Goal: Task Accomplishment & Management: Manage account settings

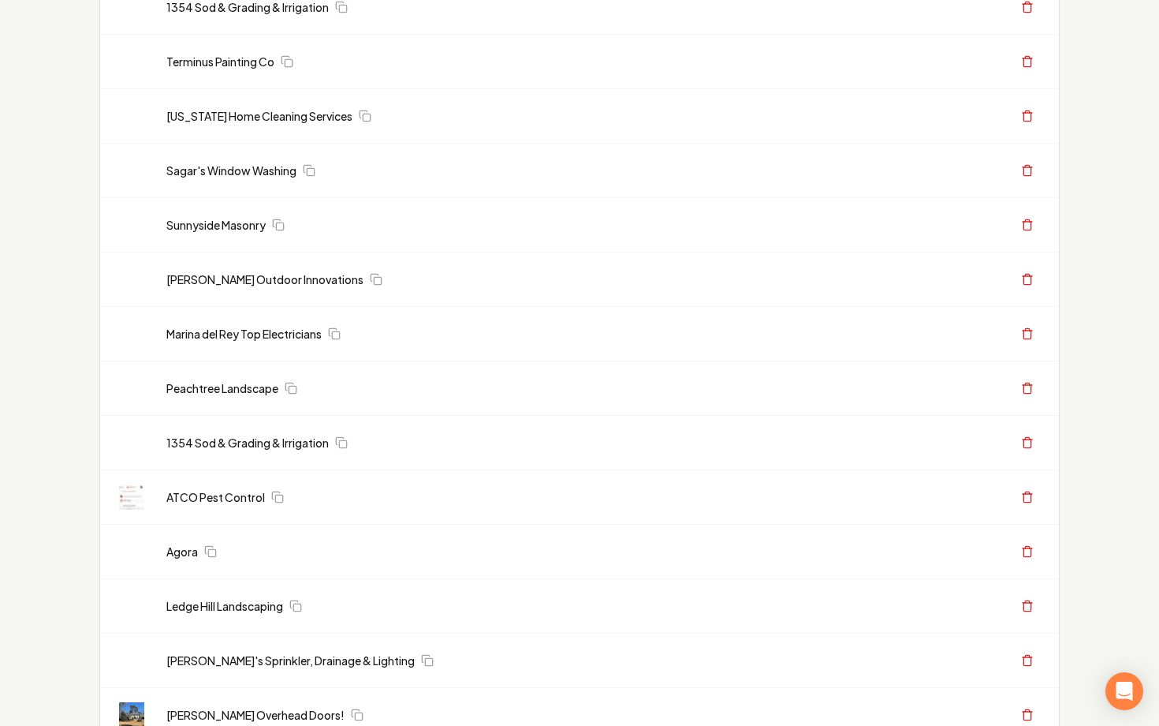
scroll to position [710, 0]
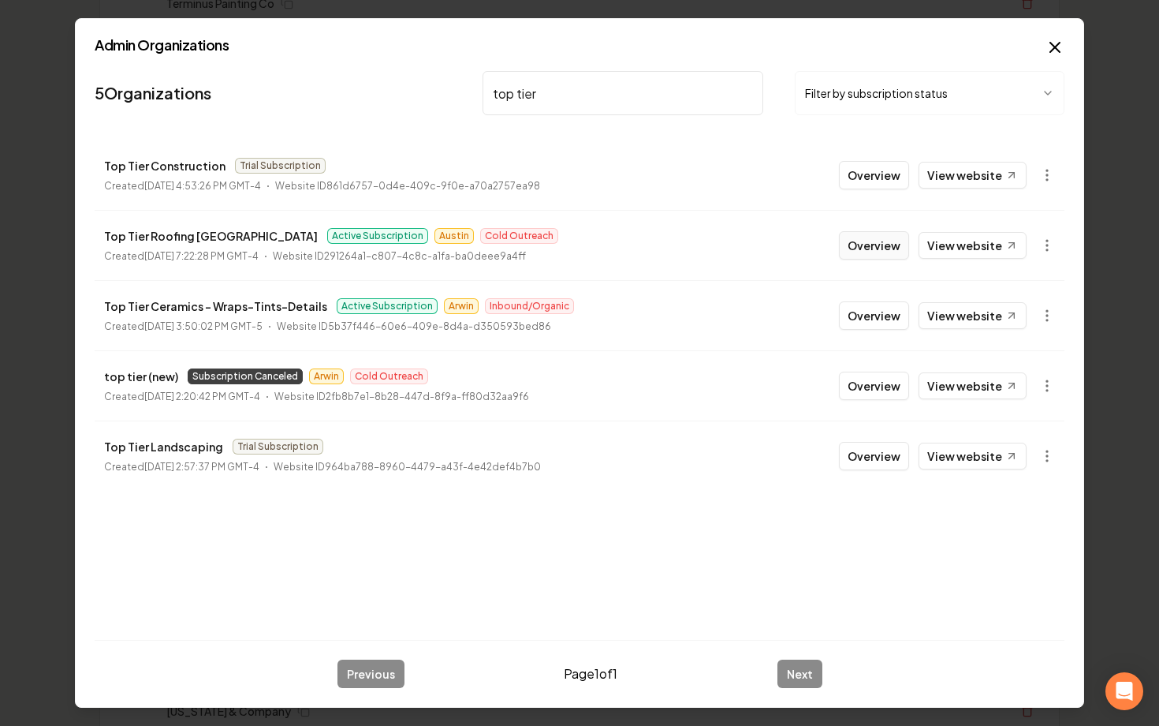
type input "top tier"
click at [880, 245] on button "Overview" at bounding box center [874, 245] width 70 height 28
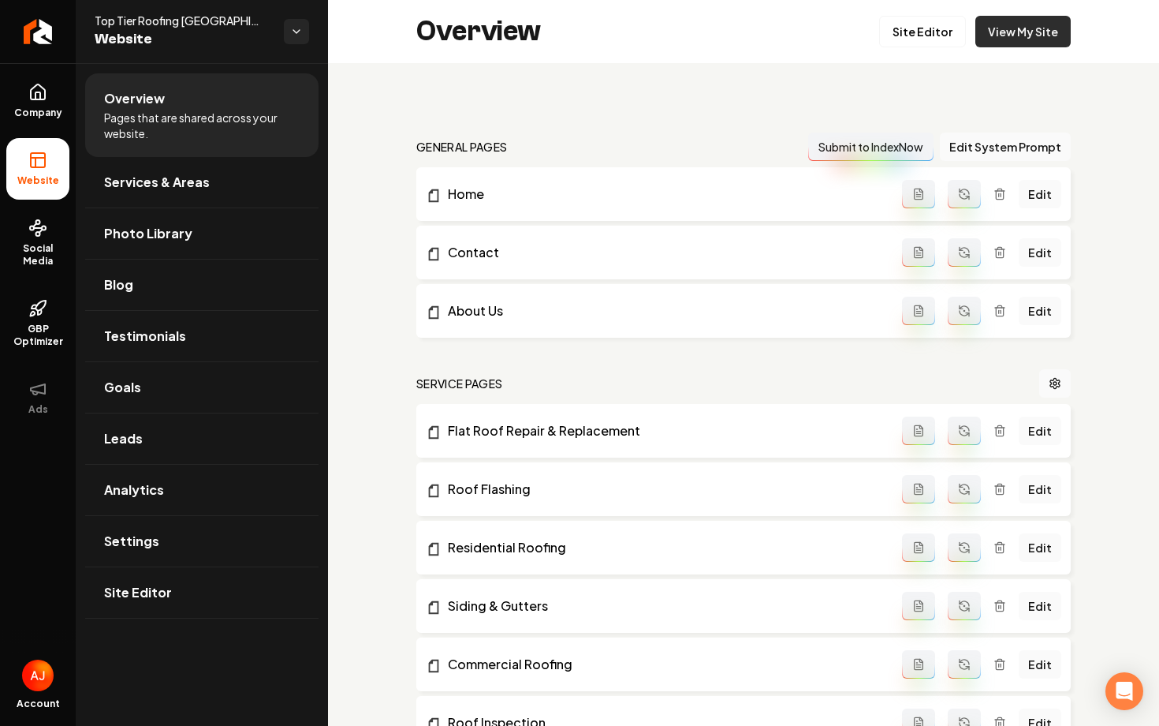
click at [999, 33] on link "View My Site" at bounding box center [1023, 32] width 95 height 32
click at [162, 434] on link "Leads" at bounding box center [201, 438] width 233 height 50
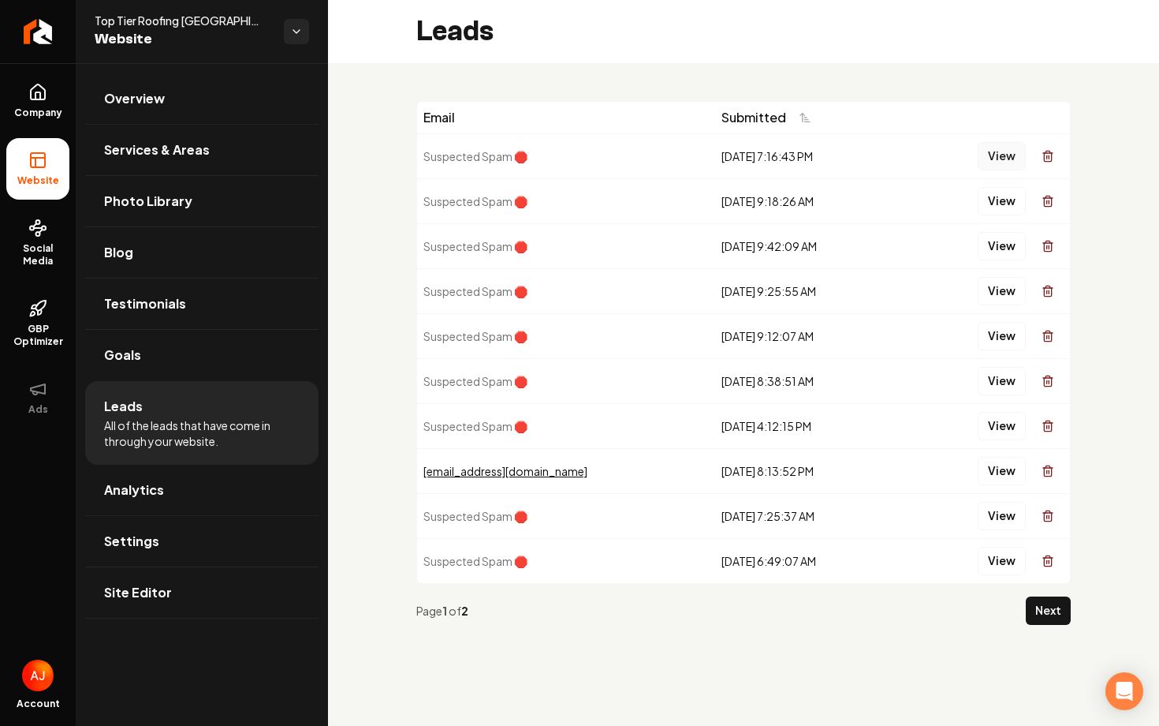
click at [1012, 160] on button "View" at bounding box center [1002, 156] width 48 height 28
click at [1037, 610] on button "Next" at bounding box center [1048, 610] width 45 height 28
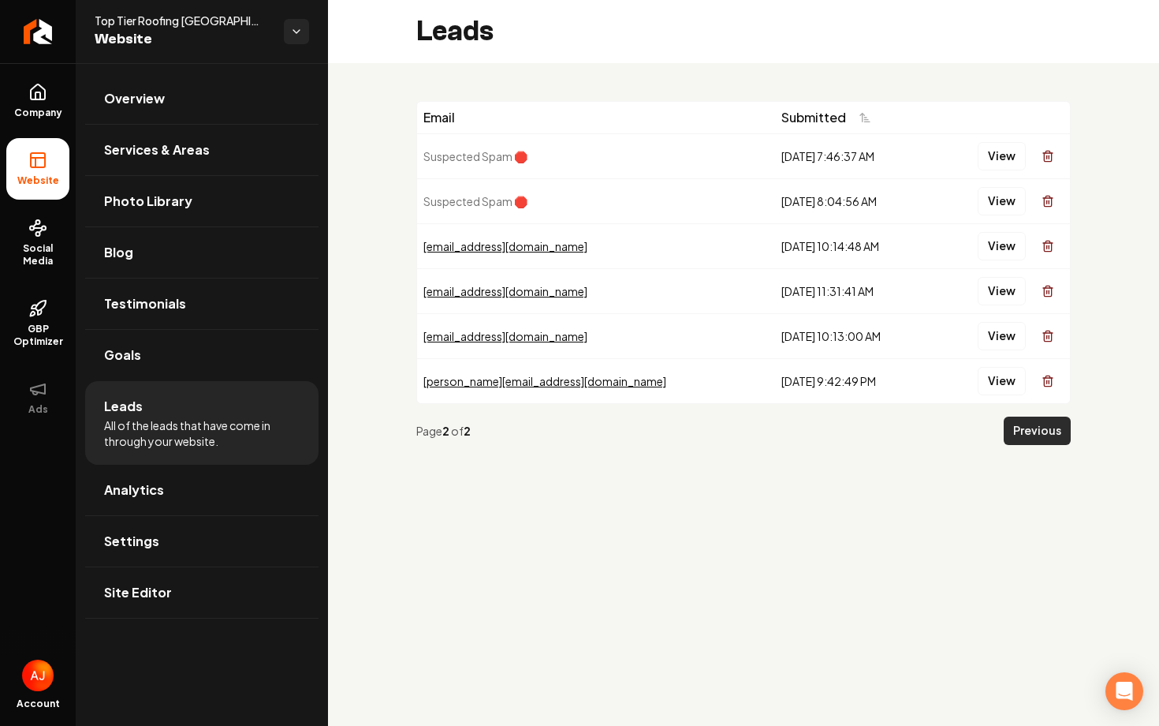
click at [1026, 435] on button "Previous" at bounding box center [1037, 430] width 67 height 28
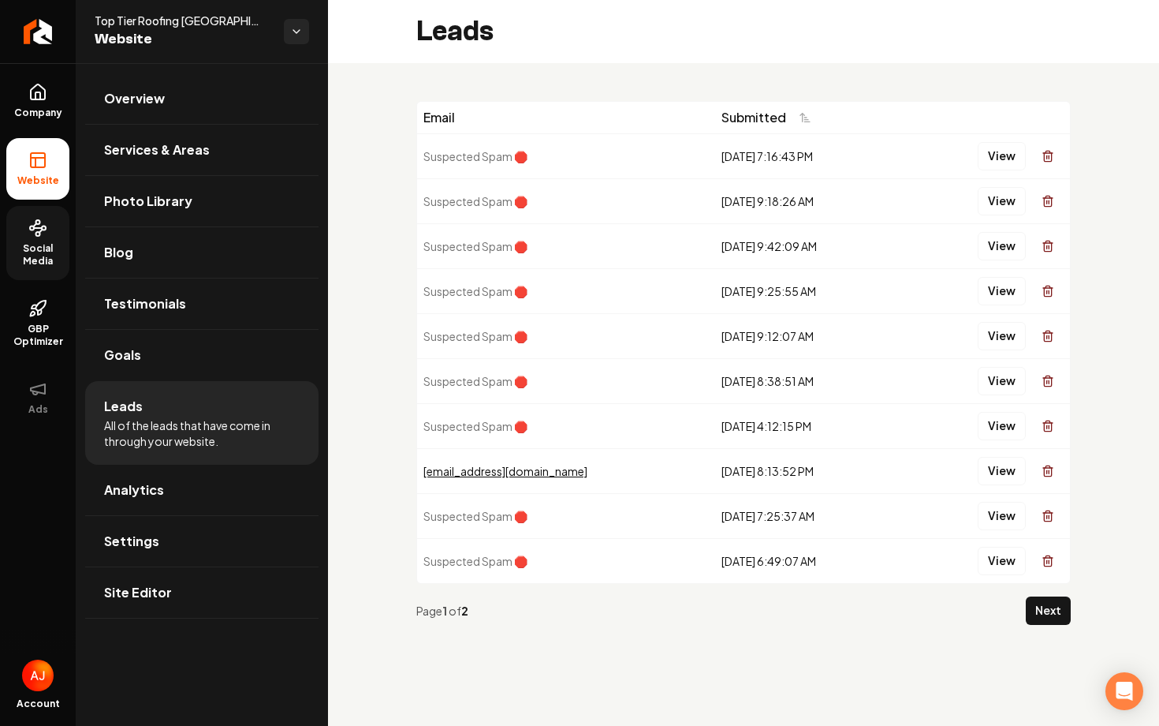
click at [47, 265] on span "Social Media" at bounding box center [37, 254] width 63 height 25
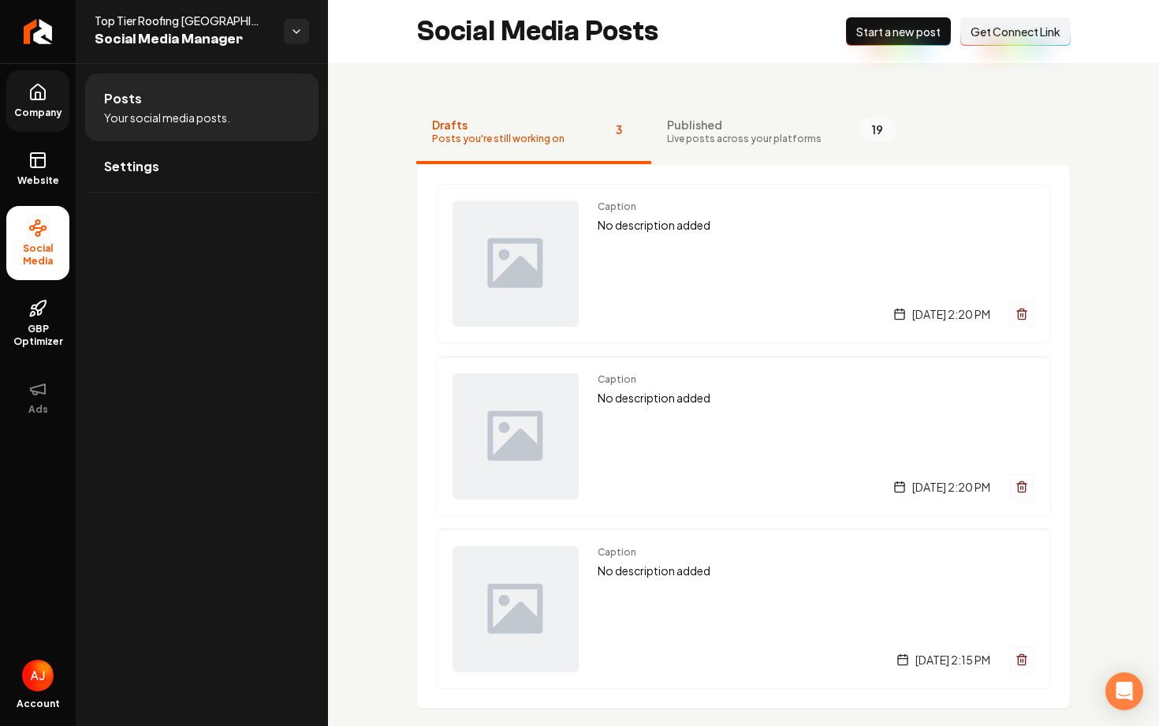
click at [47, 121] on link "Company" at bounding box center [37, 101] width 63 height 62
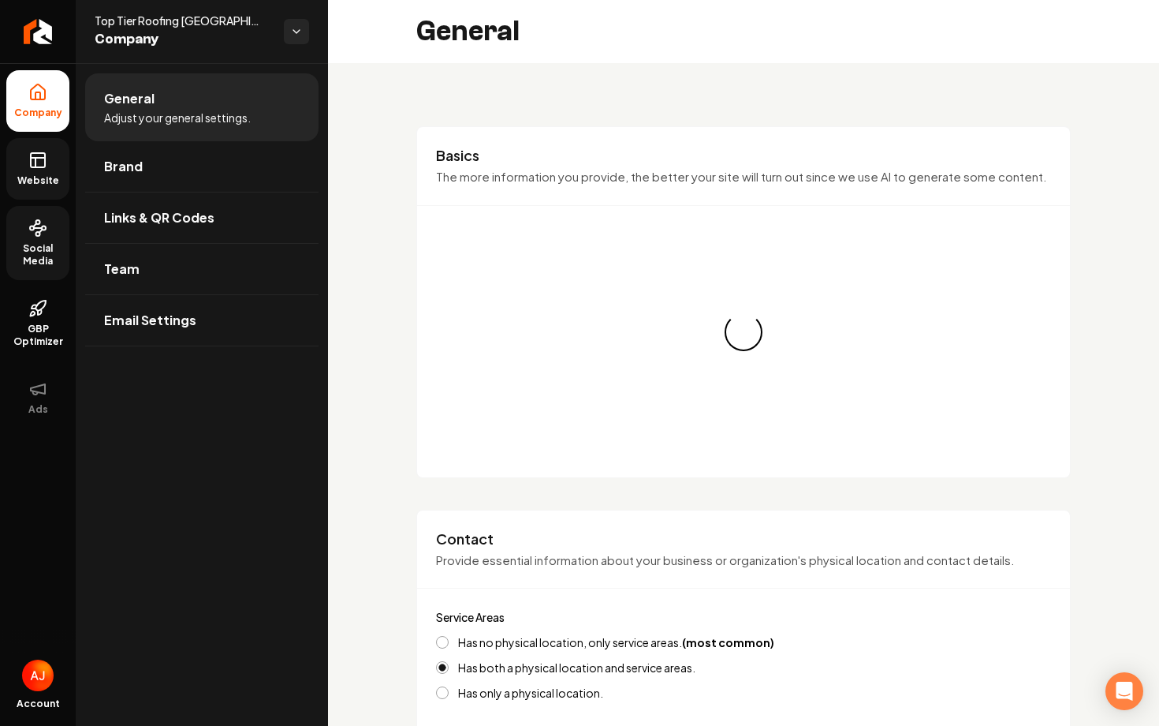
click at [48, 158] on link "Website" at bounding box center [37, 169] width 63 height 62
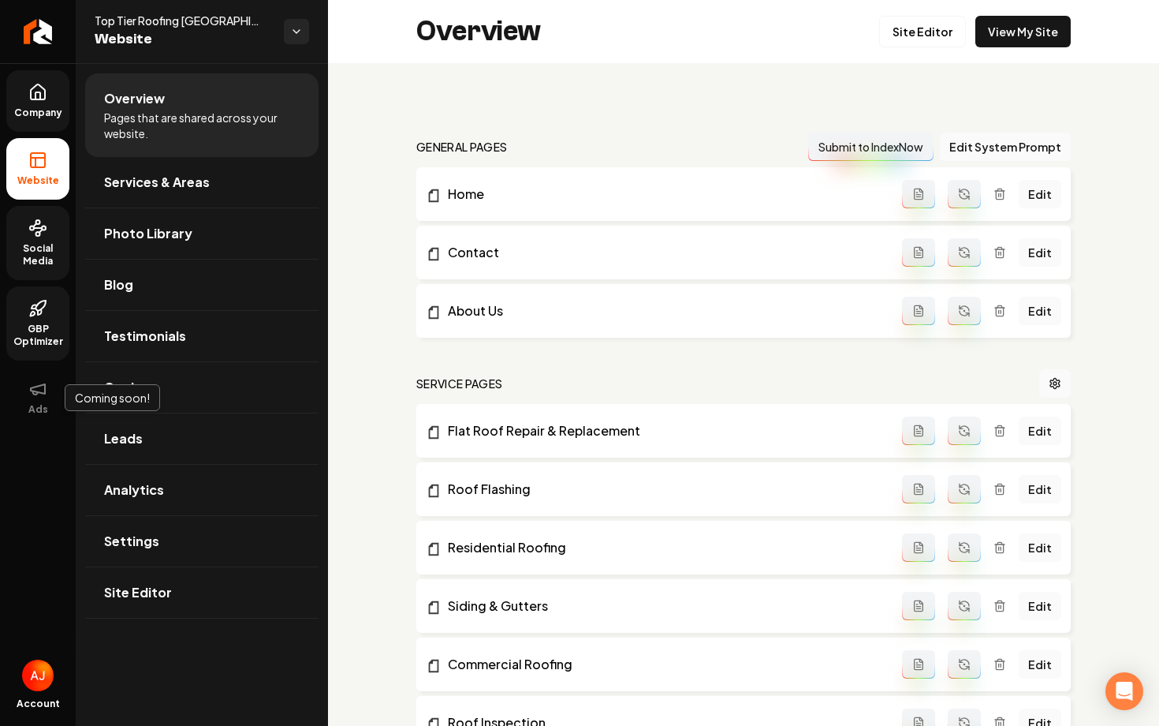
click at [27, 338] on span "GBP Optimizer" at bounding box center [37, 335] width 63 height 25
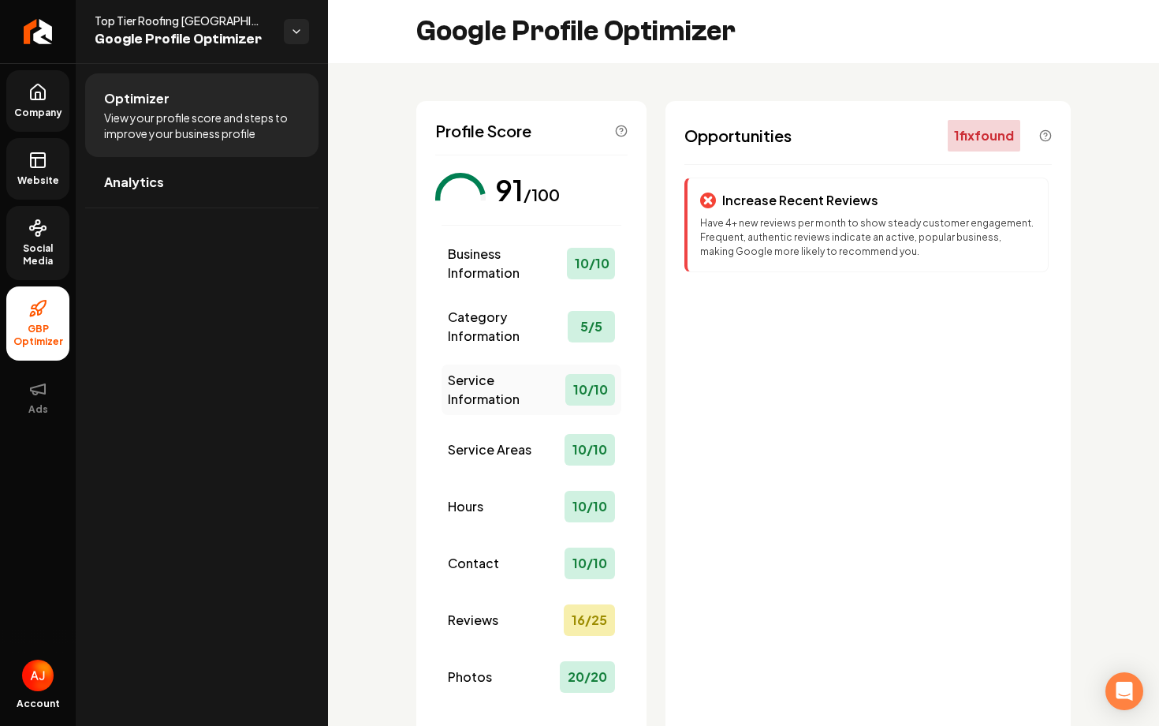
click at [487, 394] on span "Service Information" at bounding box center [507, 390] width 118 height 38
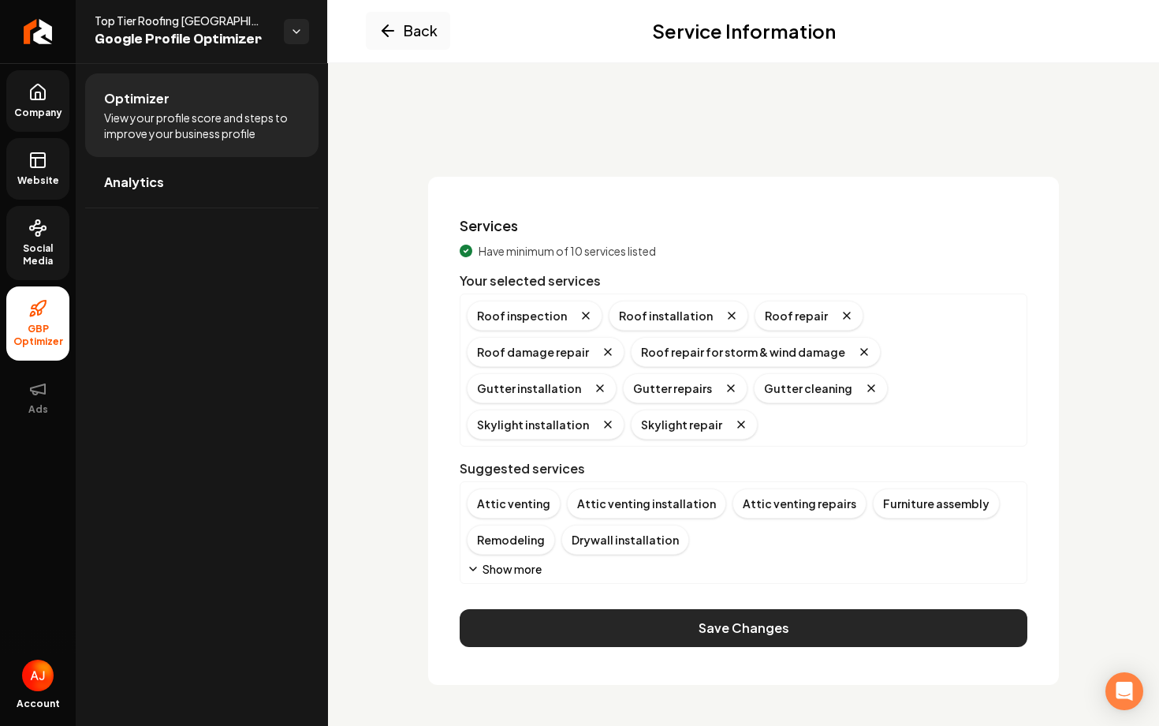
click at [685, 609] on button "Save Changes" at bounding box center [744, 628] width 568 height 38
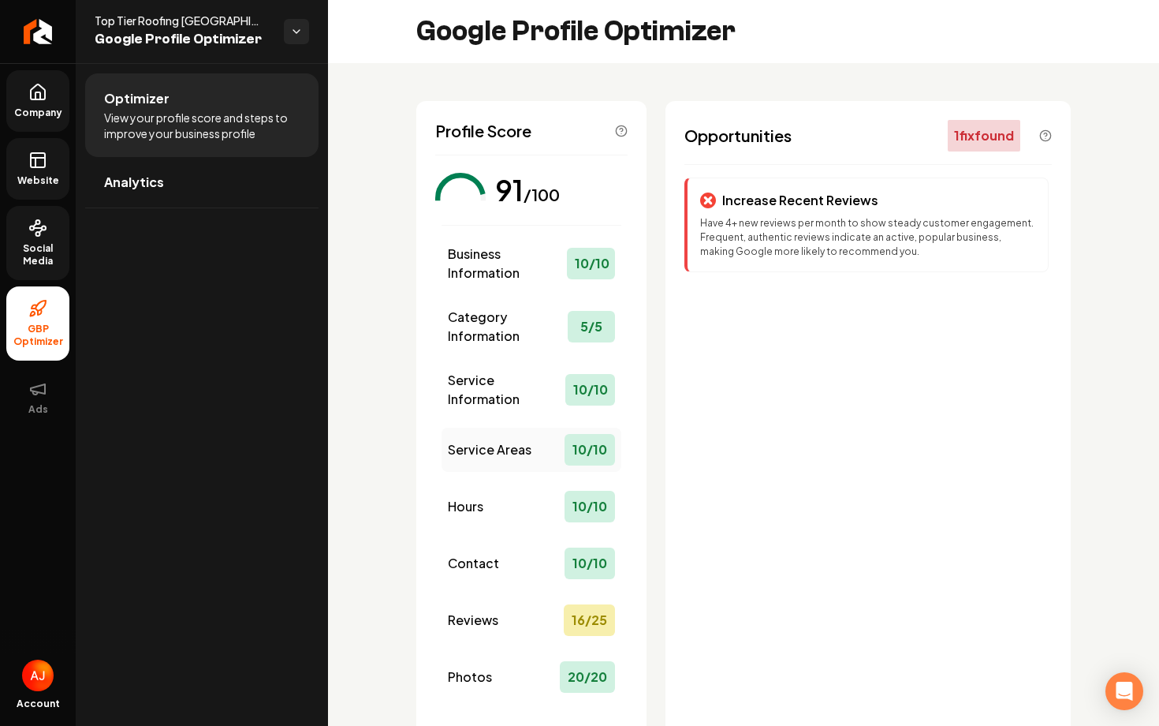
click at [510, 446] on span "Service Areas" at bounding box center [490, 449] width 84 height 19
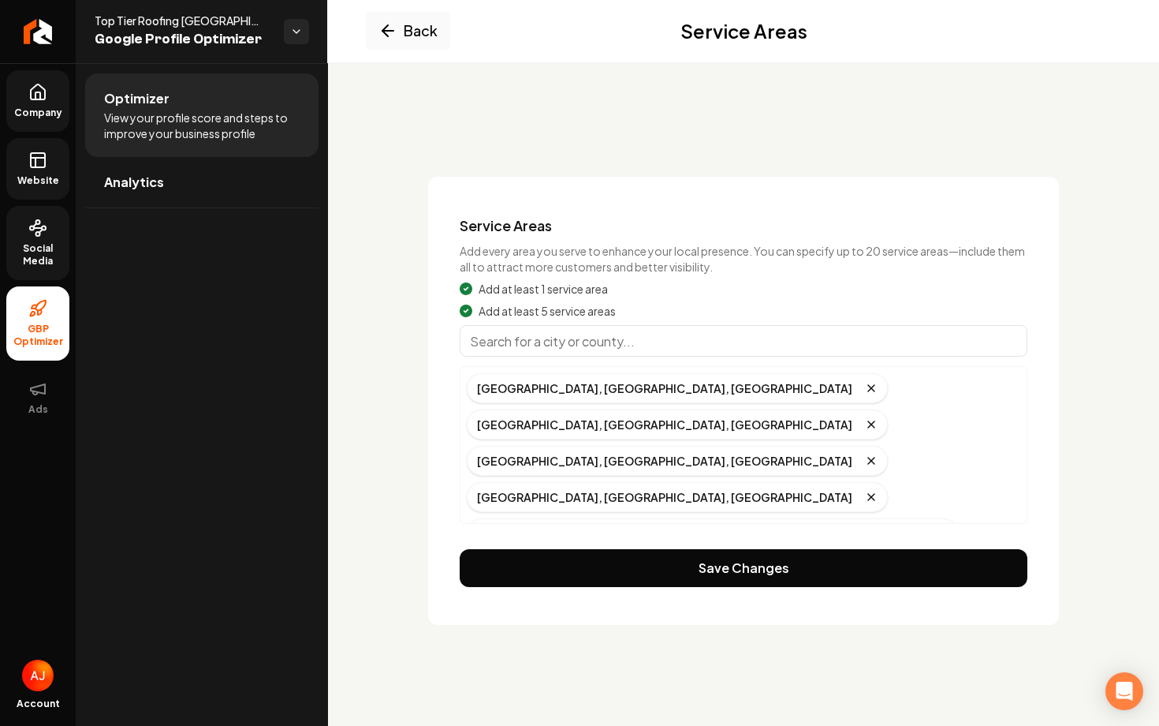
click at [46, 162] on icon at bounding box center [37, 160] width 19 height 19
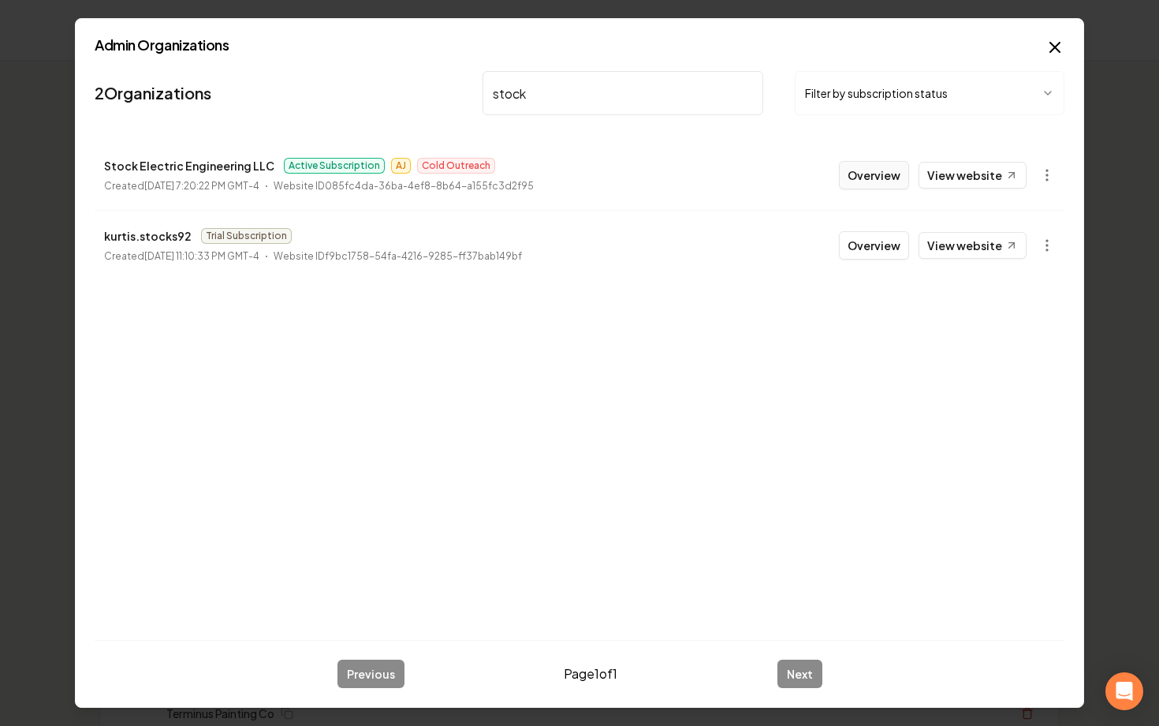
type input "stock"
click at [871, 185] on button "Overview" at bounding box center [874, 175] width 70 height 28
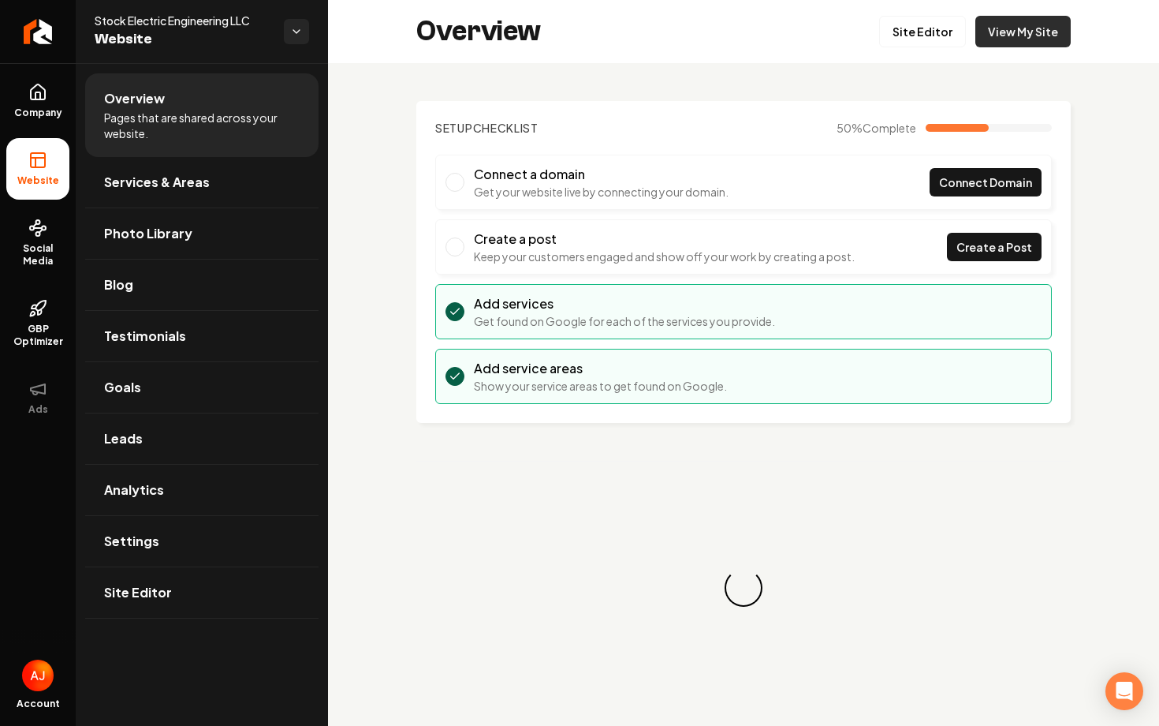
click at [1040, 30] on link "View My Site" at bounding box center [1023, 32] width 95 height 32
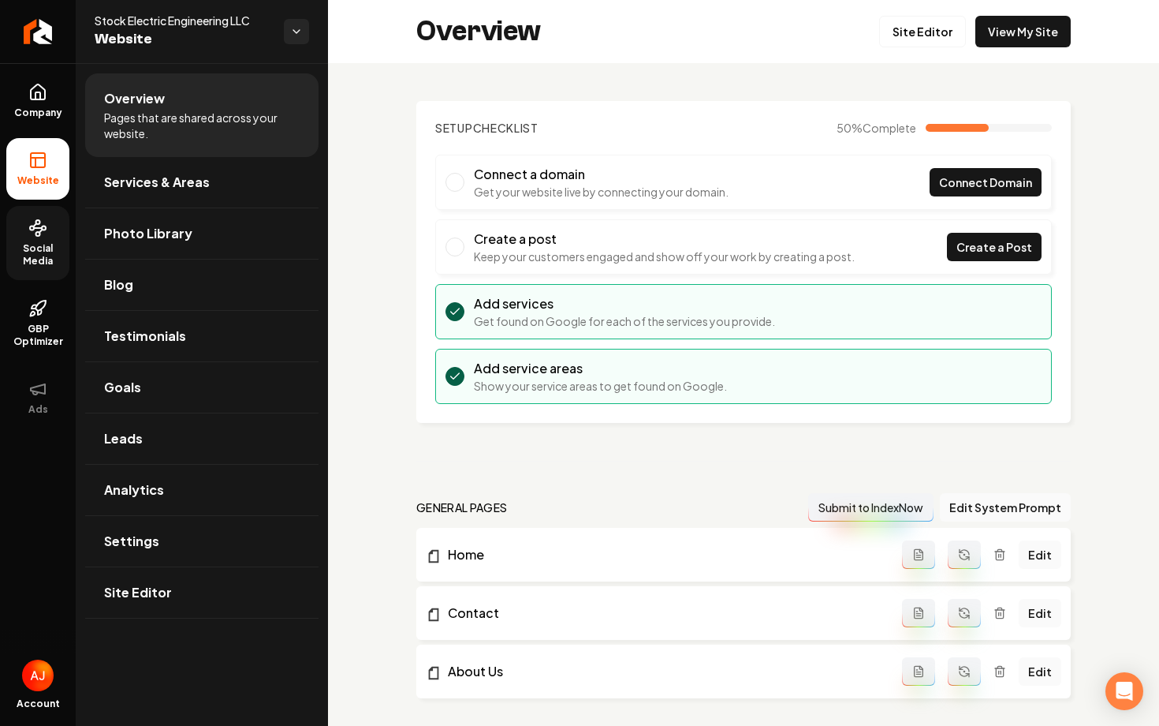
click at [6, 233] on link "Social Media" at bounding box center [37, 243] width 63 height 74
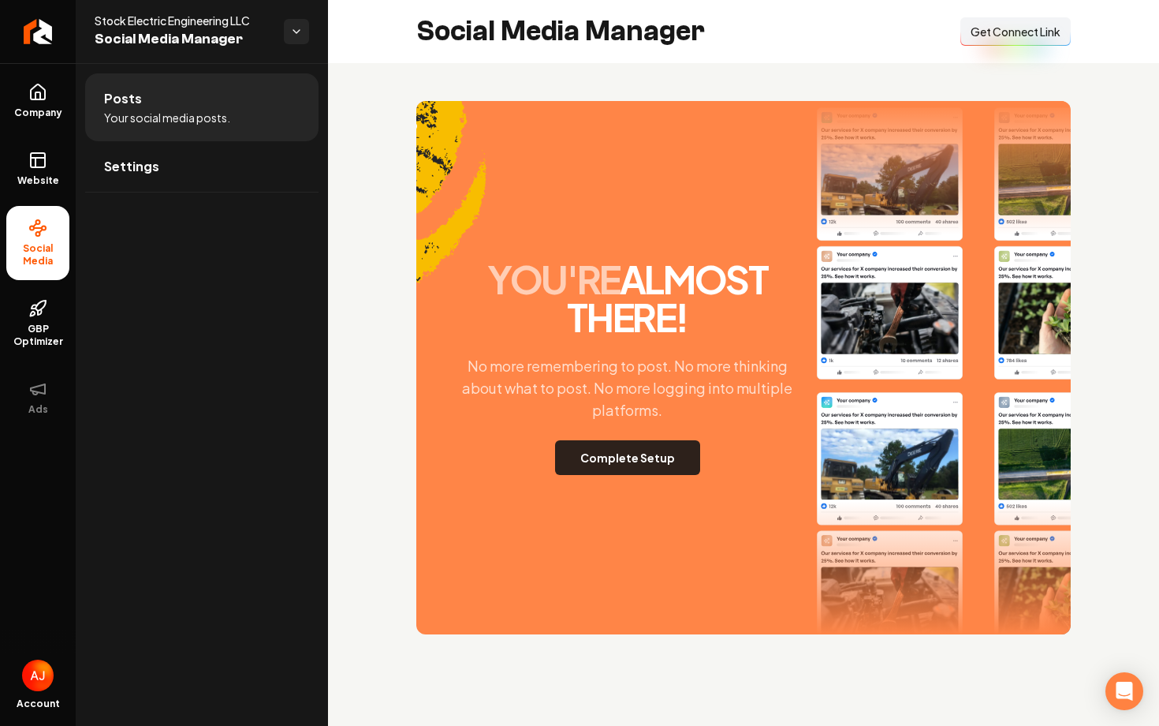
click at [616, 459] on button "Complete Setup" at bounding box center [627, 457] width 145 height 35
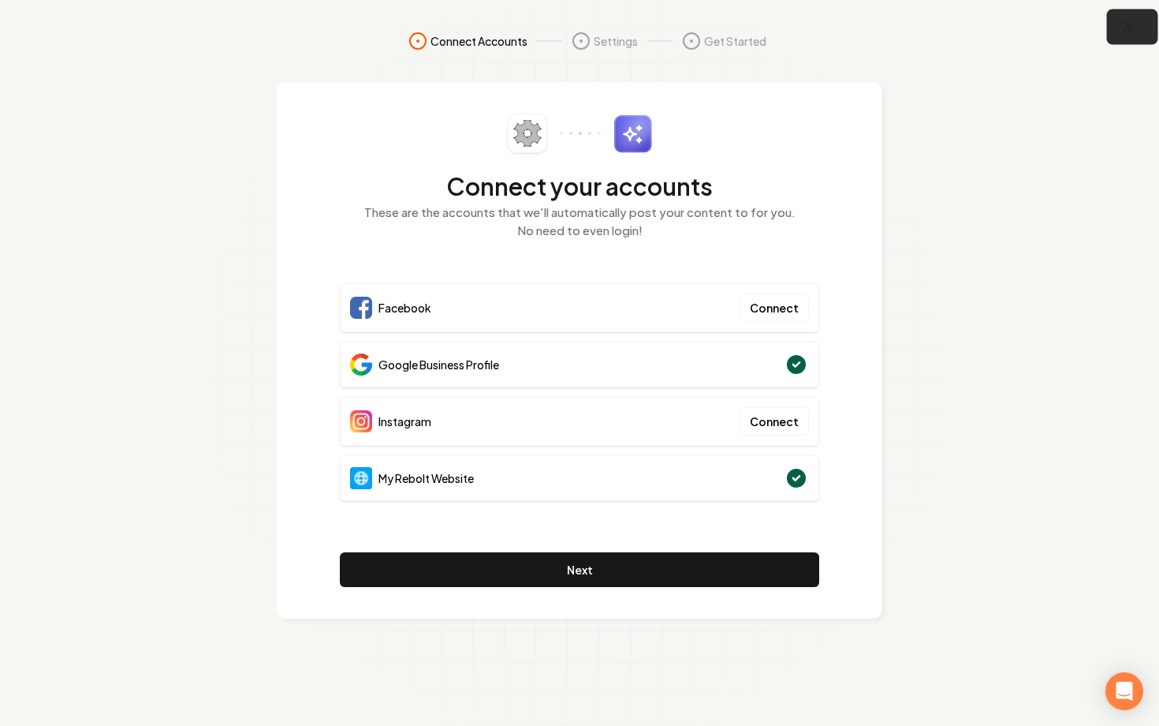
click at [1124, 39] on button "button" at bounding box center [1132, 26] width 51 height 35
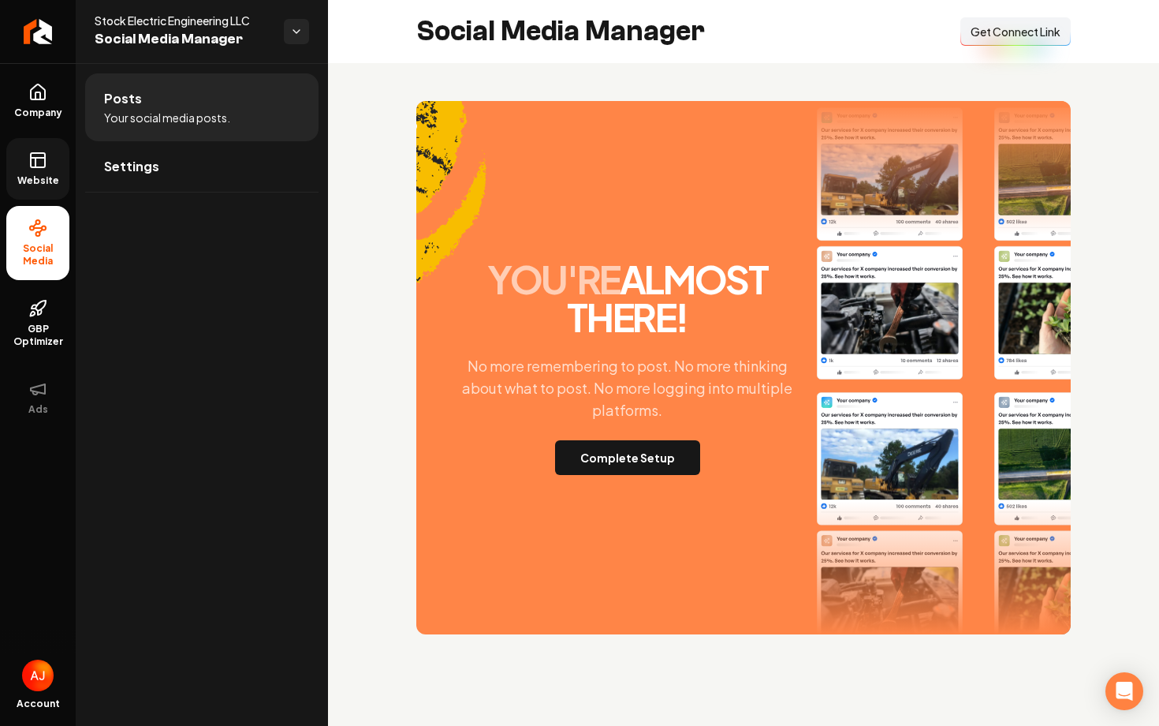
click at [58, 171] on link "Website" at bounding box center [37, 169] width 63 height 62
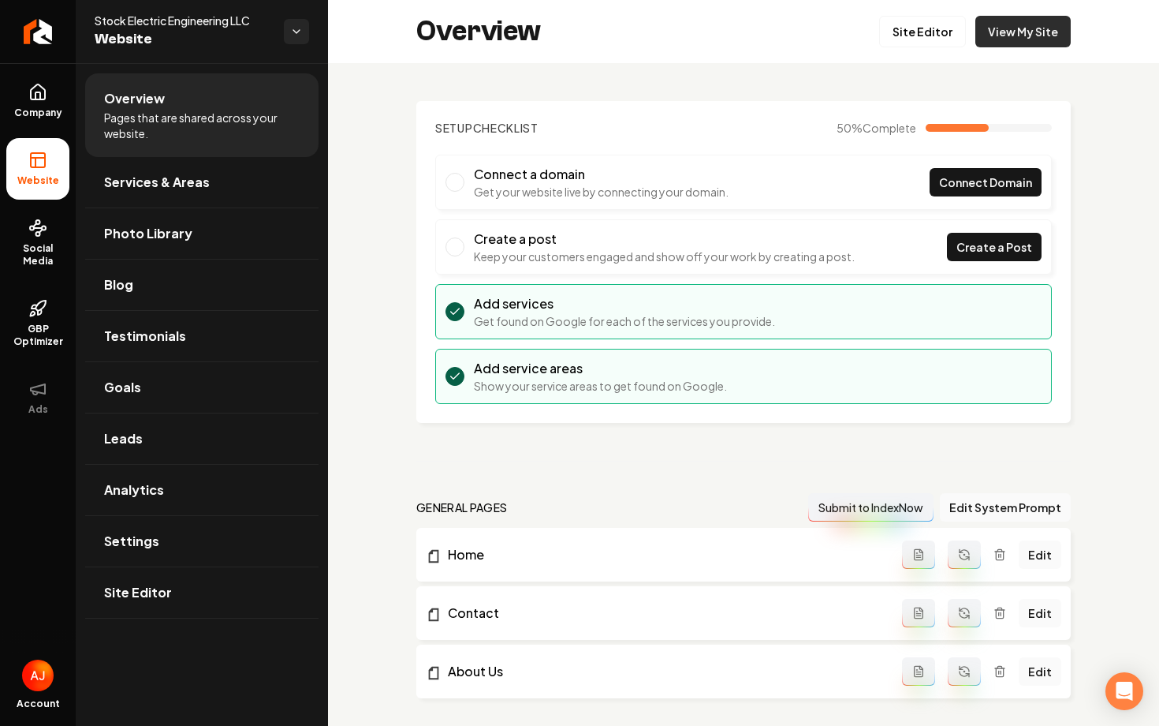
click at [1025, 41] on link "View My Site" at bounding box center [1023, 32] width 95 height 32
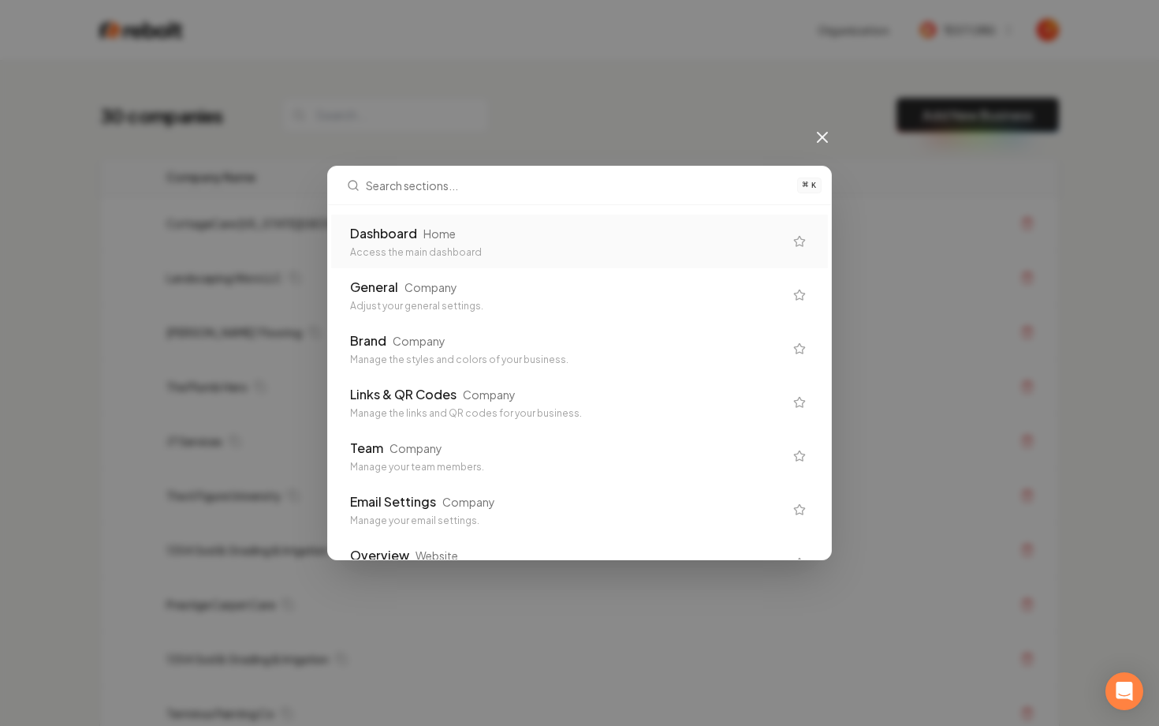
click at [571, 259] on div "Dashboard Home Access the main dashboard" at bounding box center [579, 242] width 497 height 54
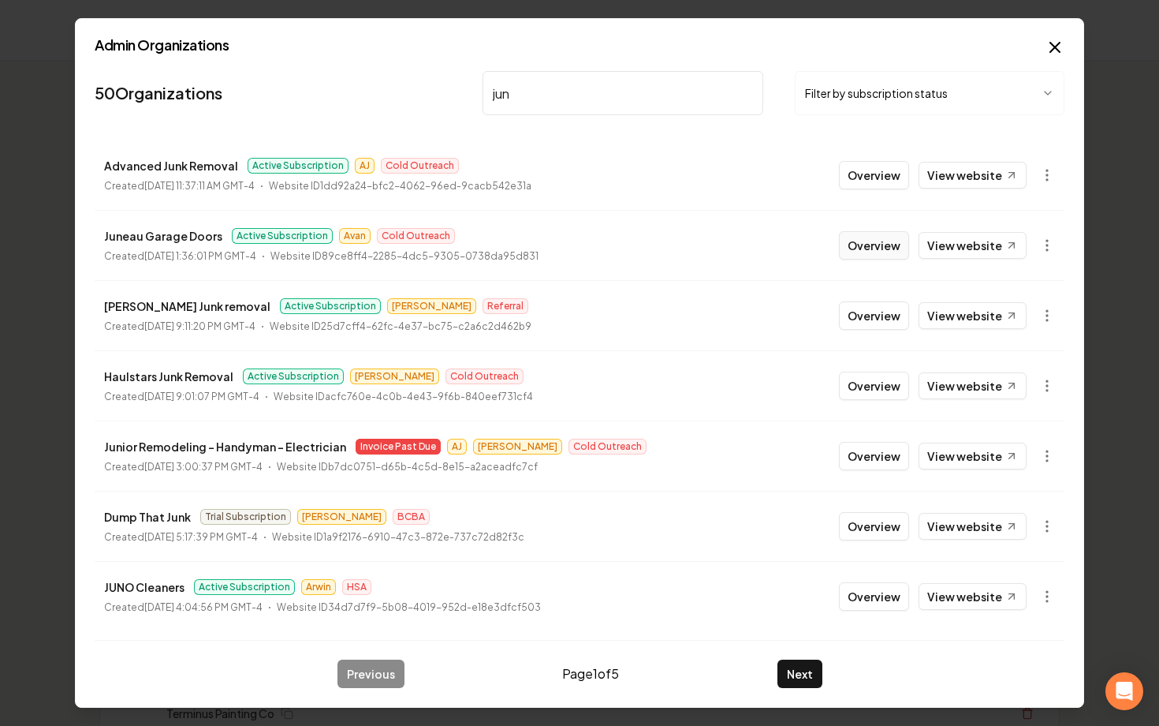
type input "jun"
click at [887, 252] on button "Overview" at bounding box center [874, 245] width 70 height 28
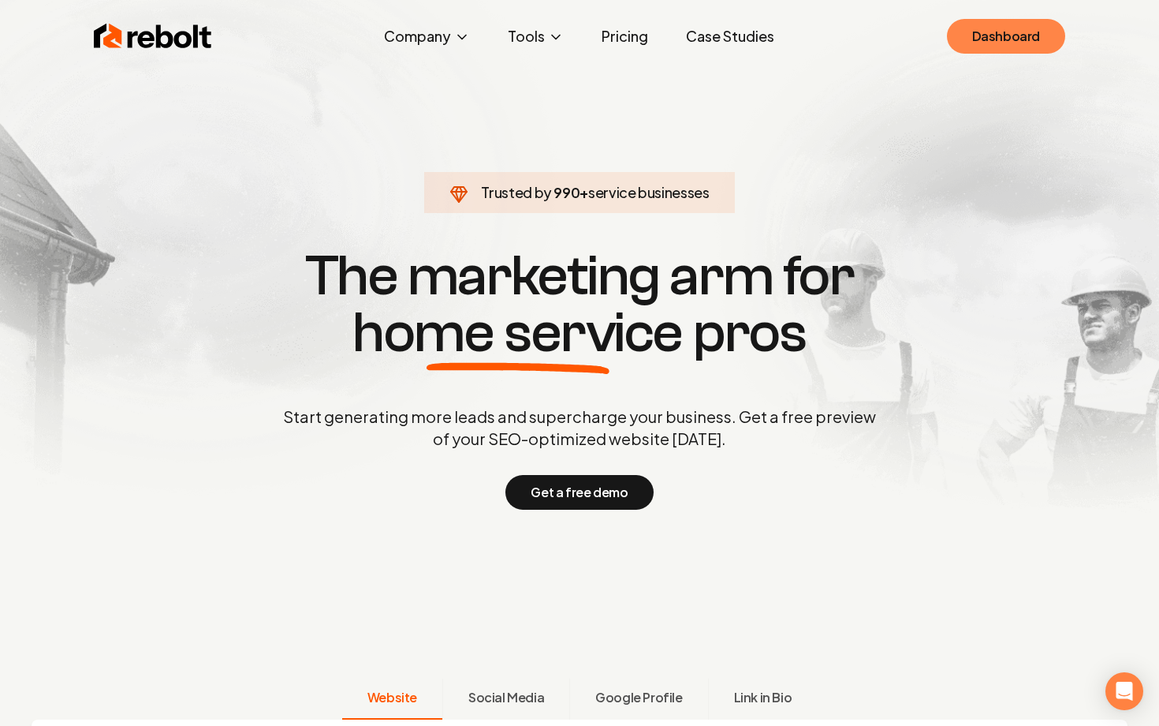
click at [997, 44] on link "Dashboard" at bounding box center [1006, 36] width 118 height 35
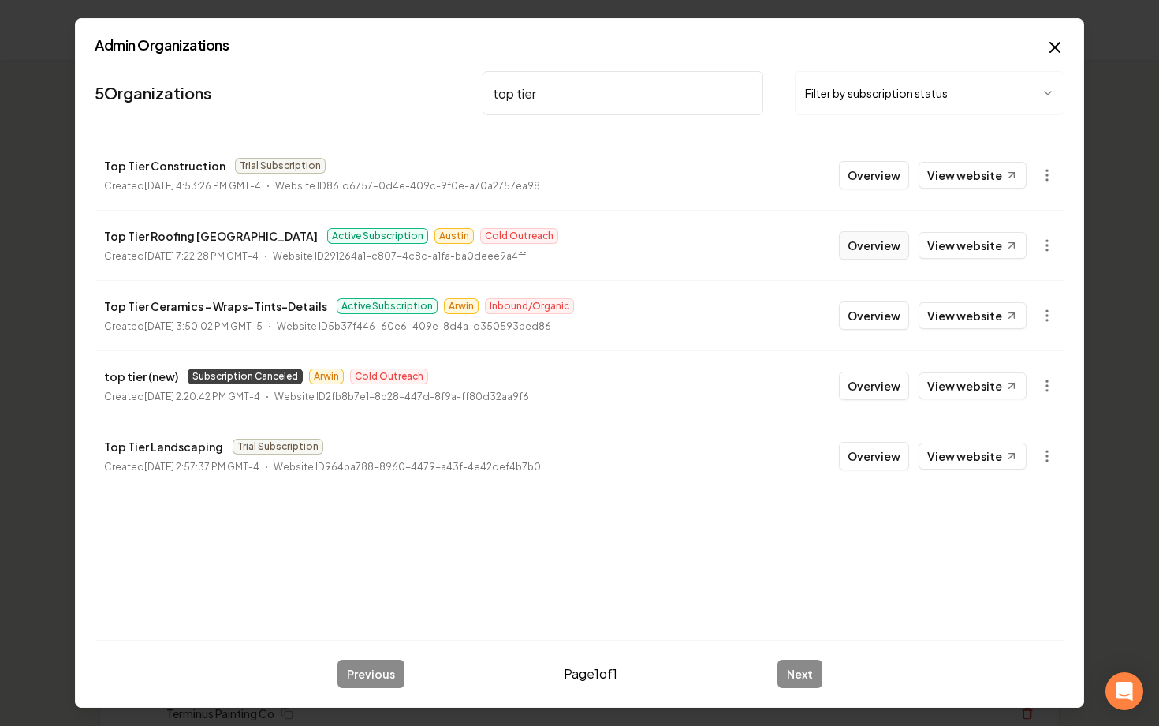
type input "top tier"
click at [869, 254] on button "Overview" at bounding box center [874, 245] width 70 height 28
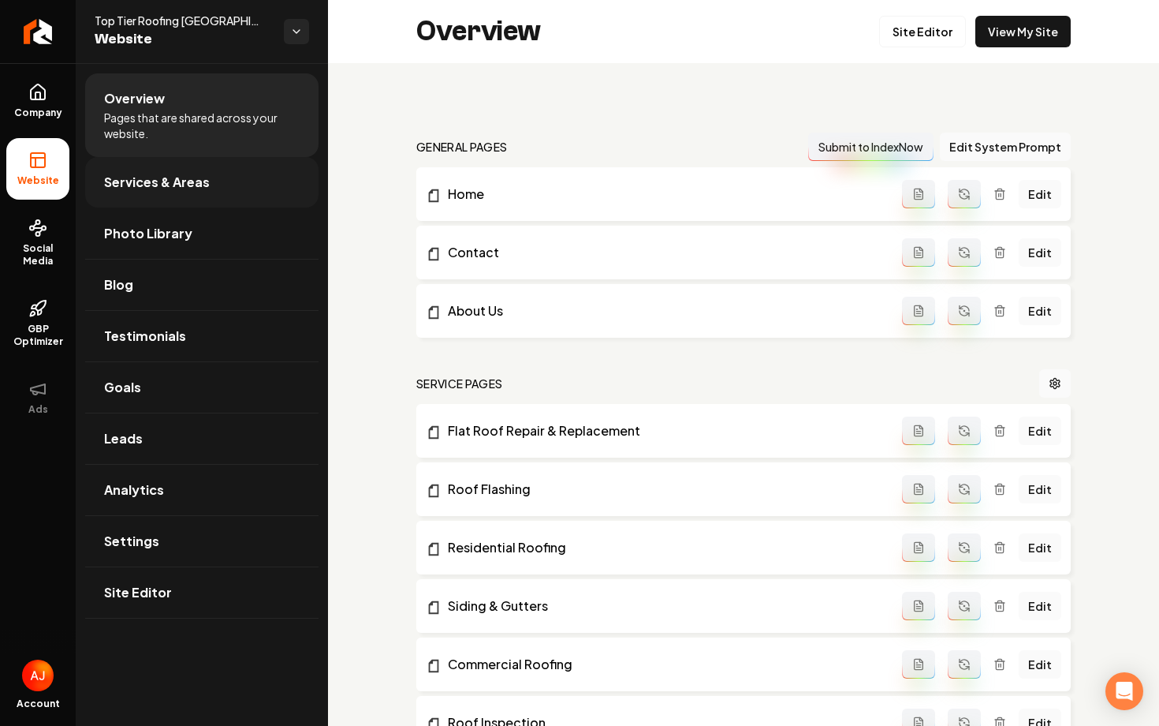
click at [149, 188] on span "Services & Areas" at bounding box center [157, 182] width 106 height 19
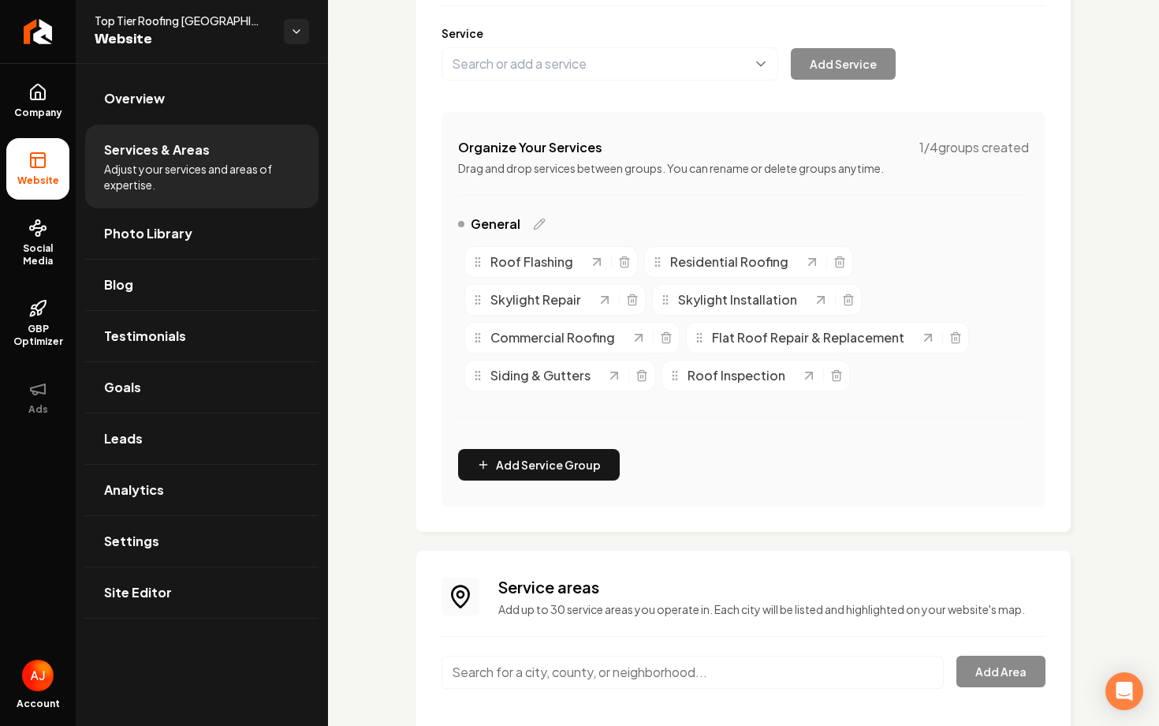
scroll to position [379, 0]
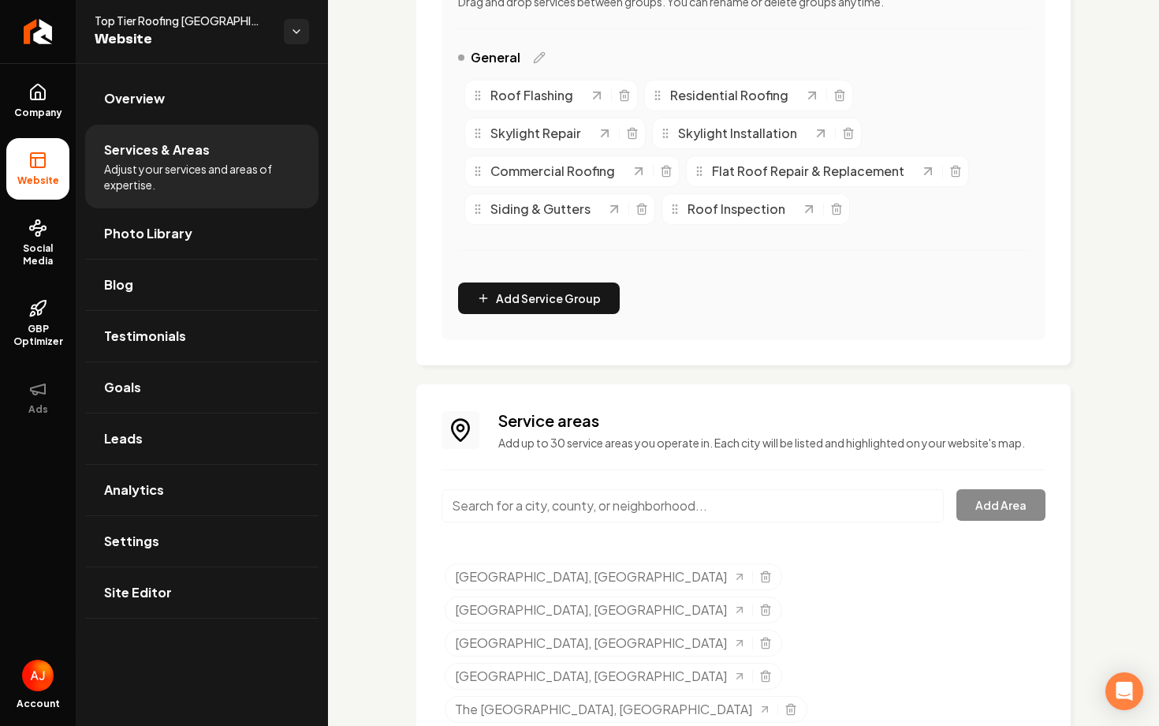
click at [560, 508] on input "Main content area" at bounding box center [693, 505] width 502 height 33
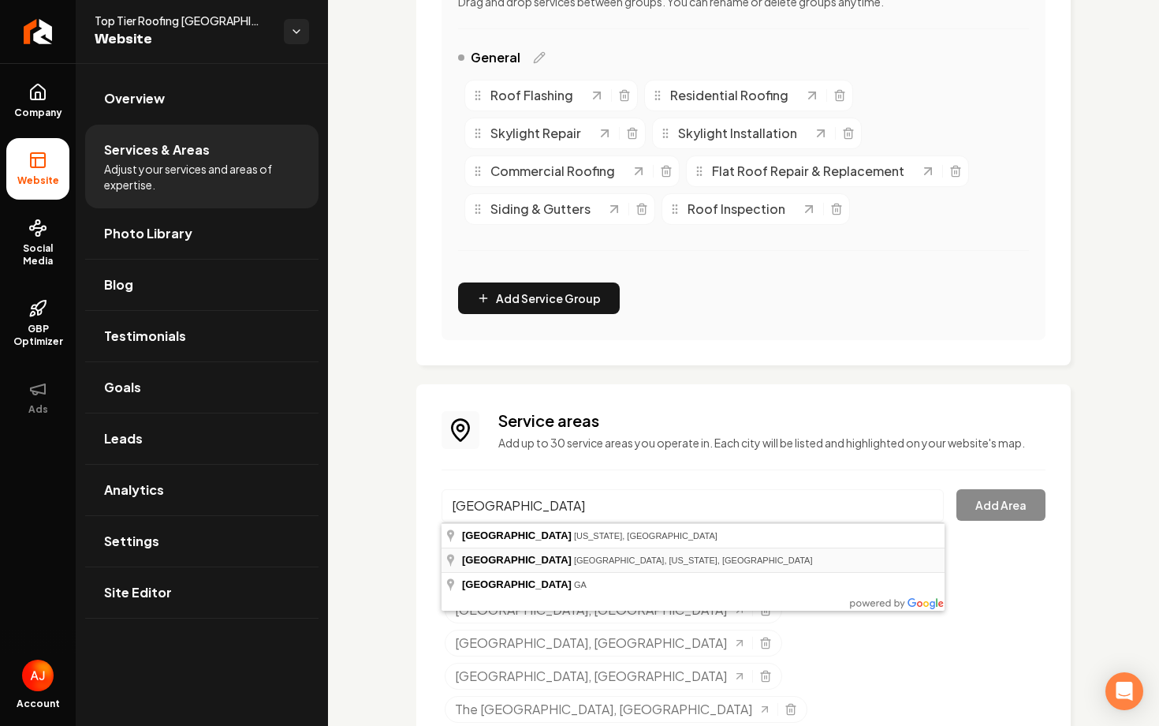
type input "Harlem, Manhattan, New York, NY"
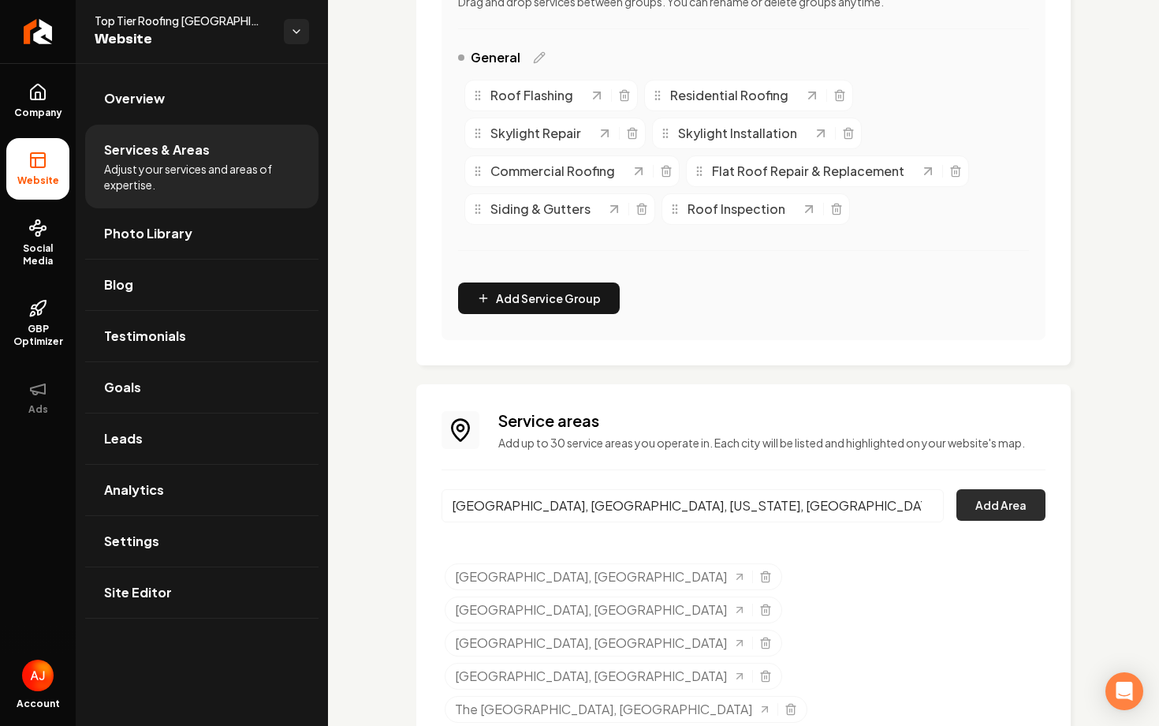
click at [975, 507] on button "Add Area" at bounding box center [1001, 505] width 89 height 32
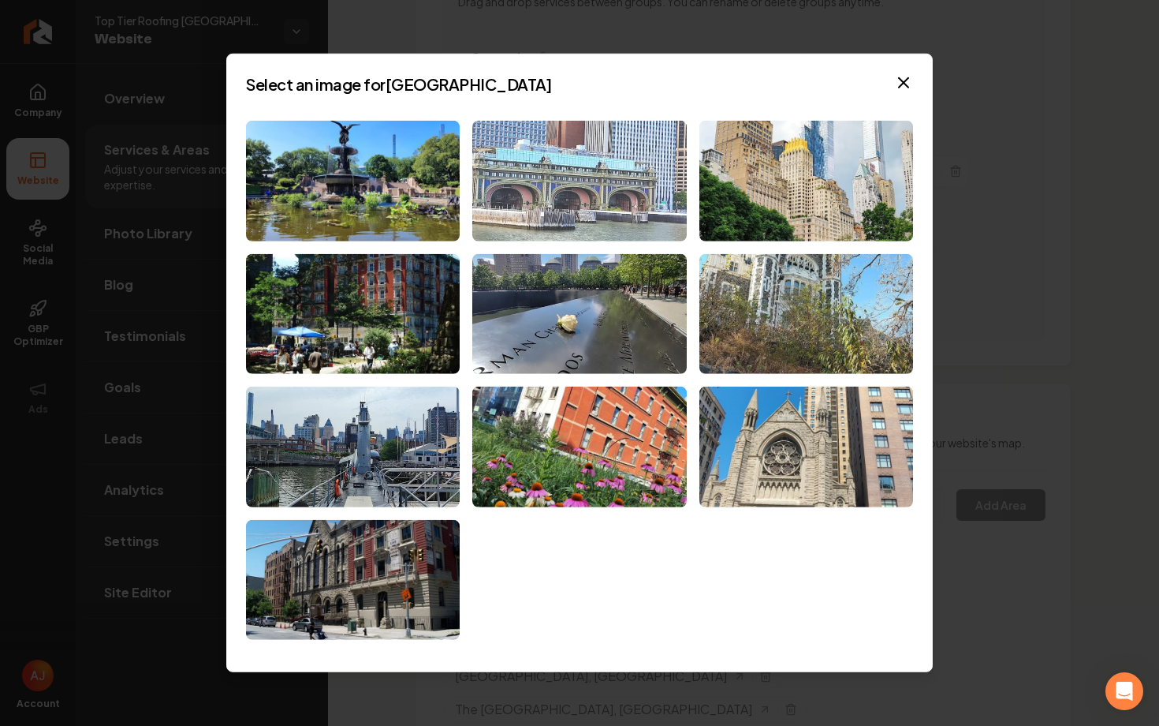
click at [599, 208] on img at bounding box center [579, 181] width 214 height 121
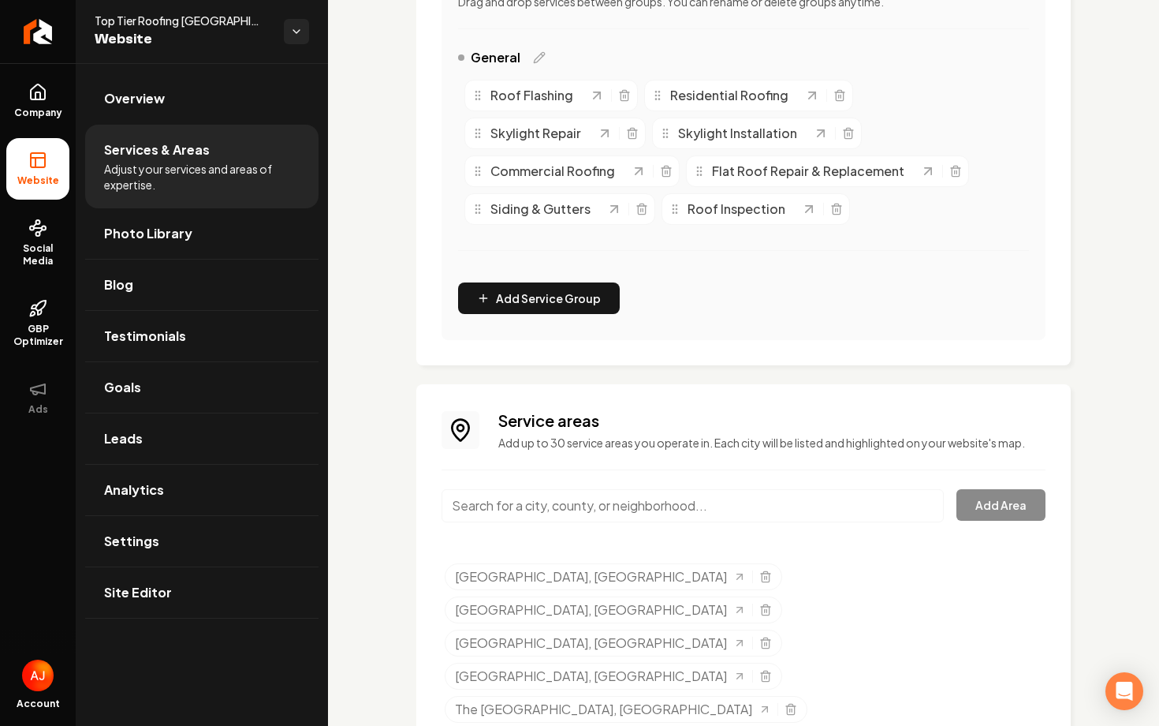
click at [615, 513] on input "Main content area" at bounding box center [693, 505] width 502 height 33
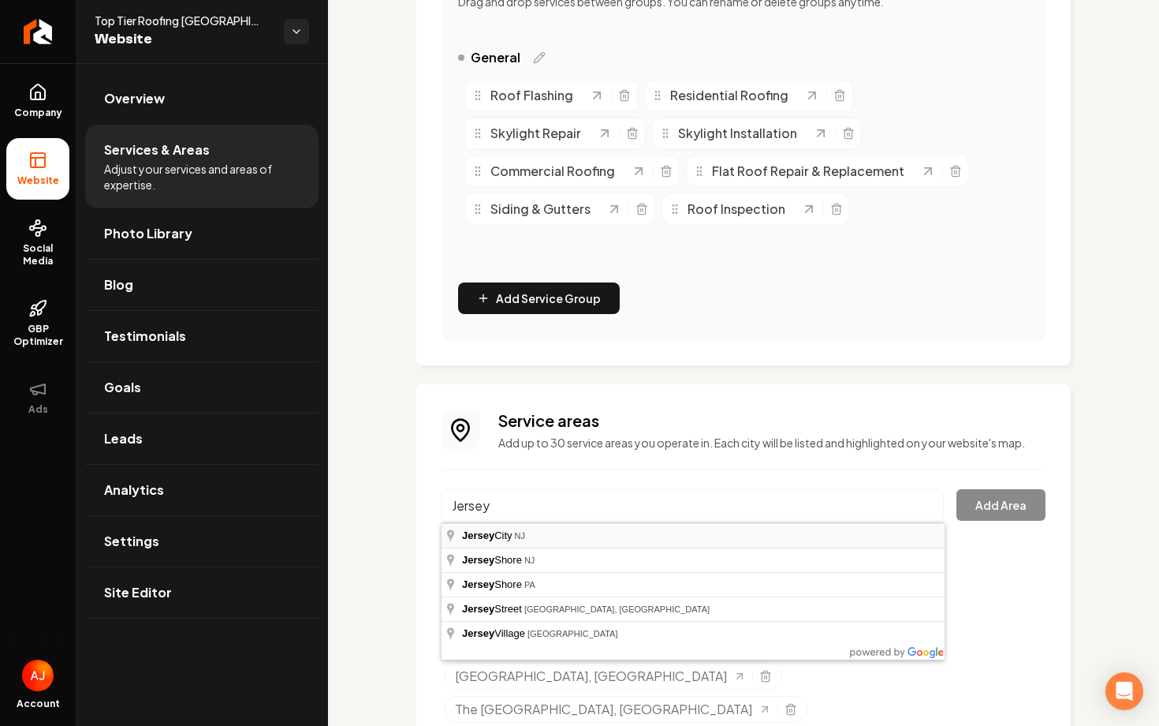
type input "Jersey City, NJ"
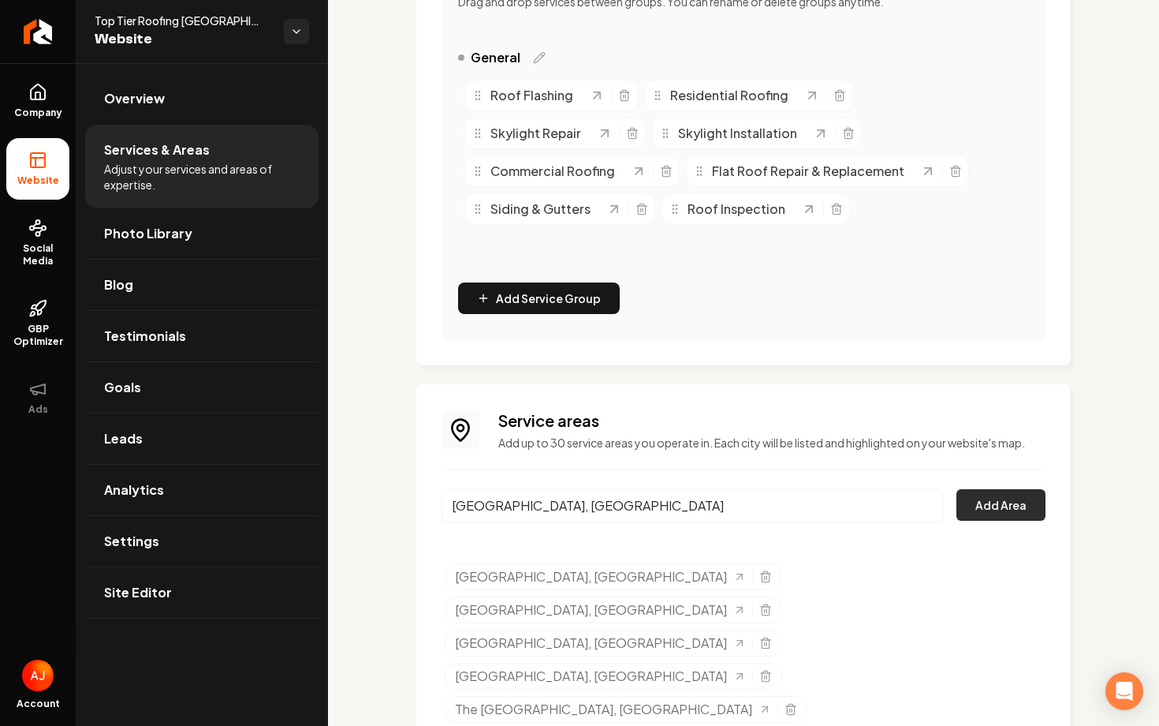
click at [999, 510] on button "Add Area" at bounding box center [1001, 505] width 89 height 32
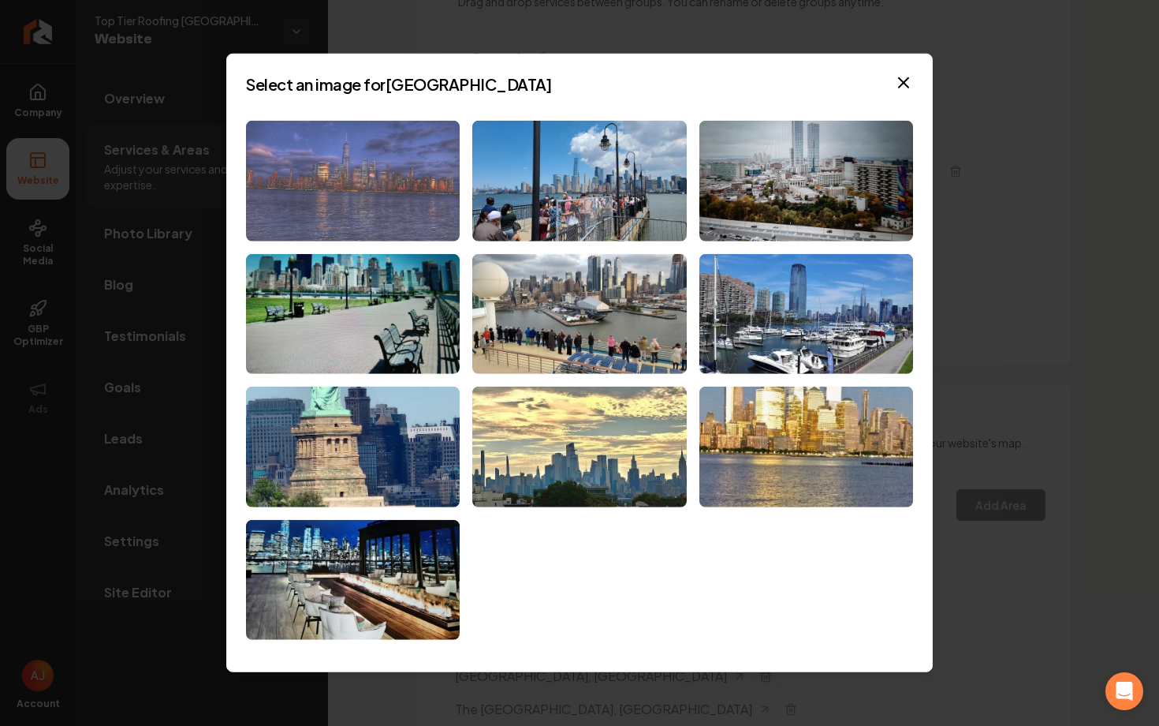
click at [405, 216] on img at bounding box center [353, 181] width 214 height 121
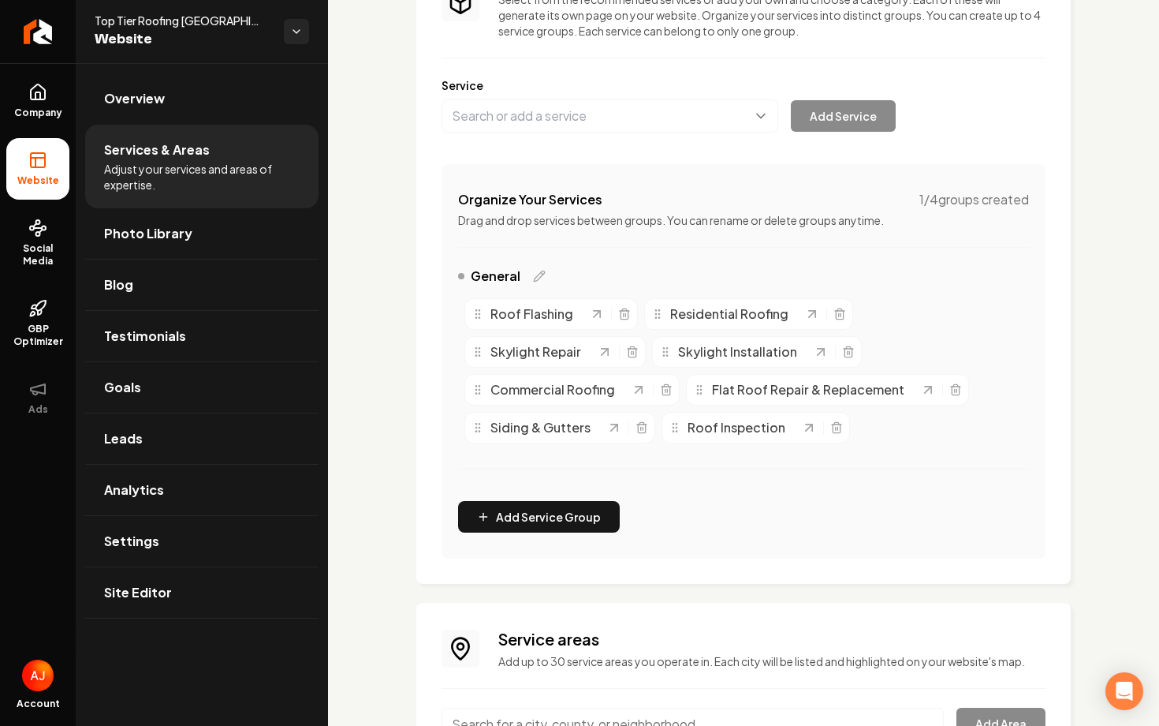
scroll to position [0, 0]
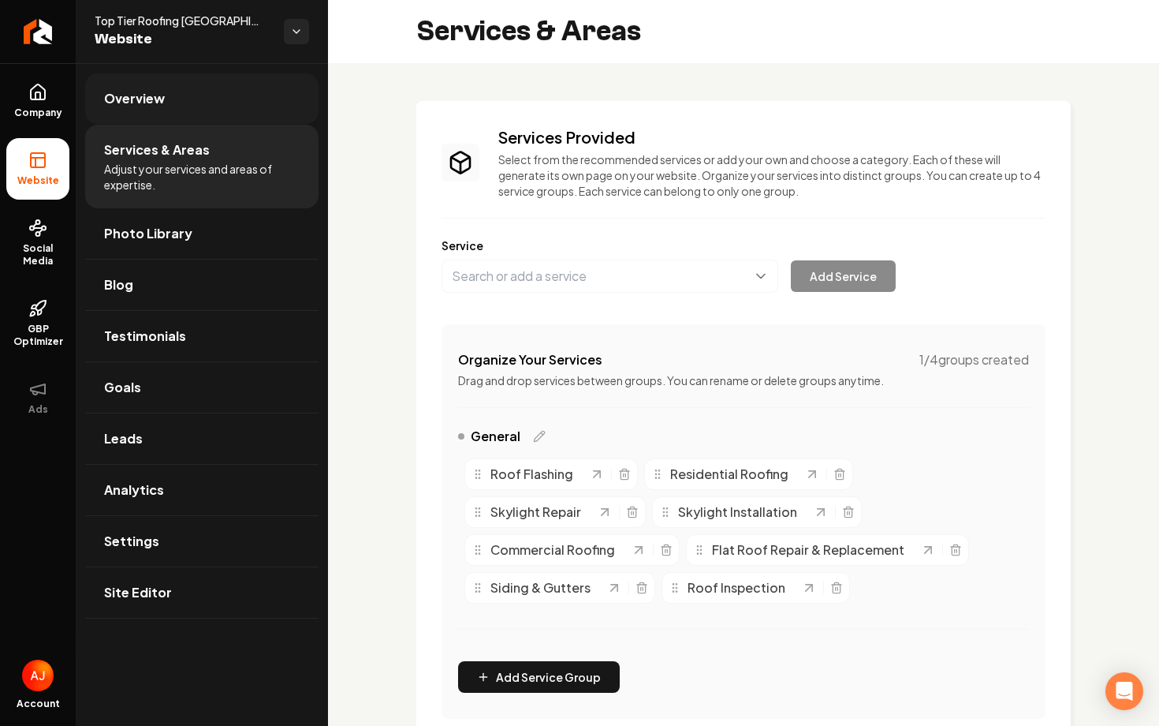
click at [180, 100] on link "Overview" at bounding box center [201, 98] width 233 height 50
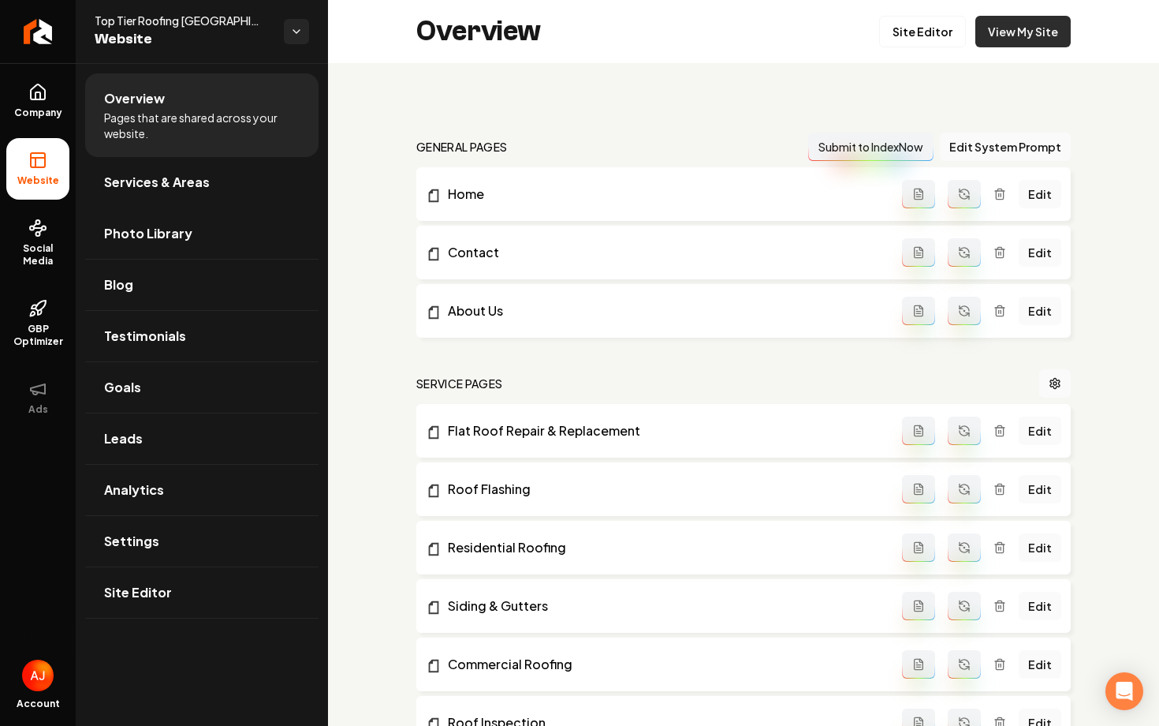
click at [997, 28] on link "View My Site" at bounding box center [1023, 32] width 95 height 32
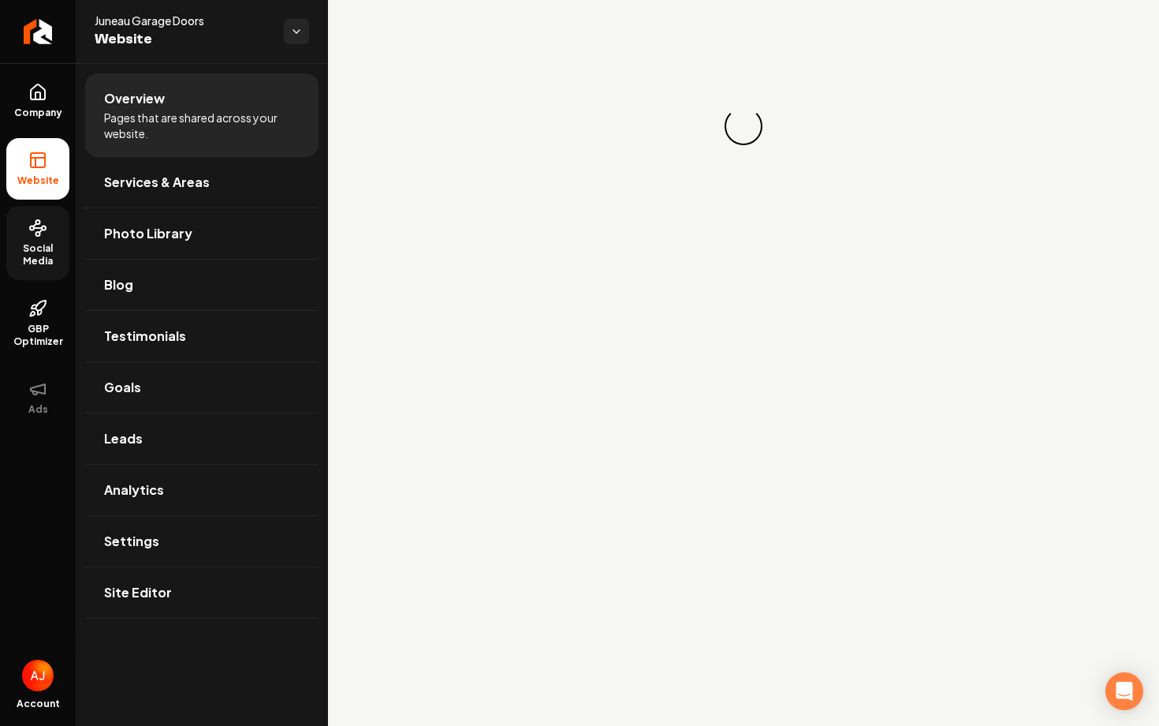
click at [19, 258] on span "Social Media" at bounding box center [37, 254] width 63 height 25
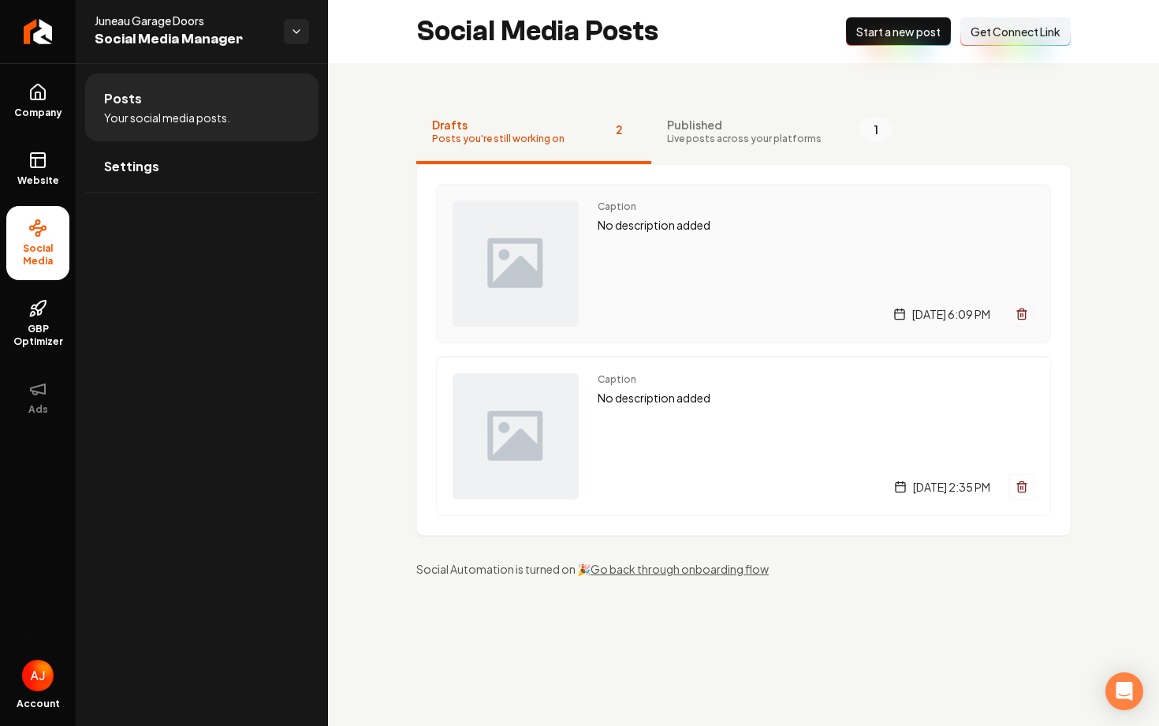
click at [696, 265] on div "Caption No description added [DATE] 6:09 PM" at bounding box center [816, 263] width 437 height 126
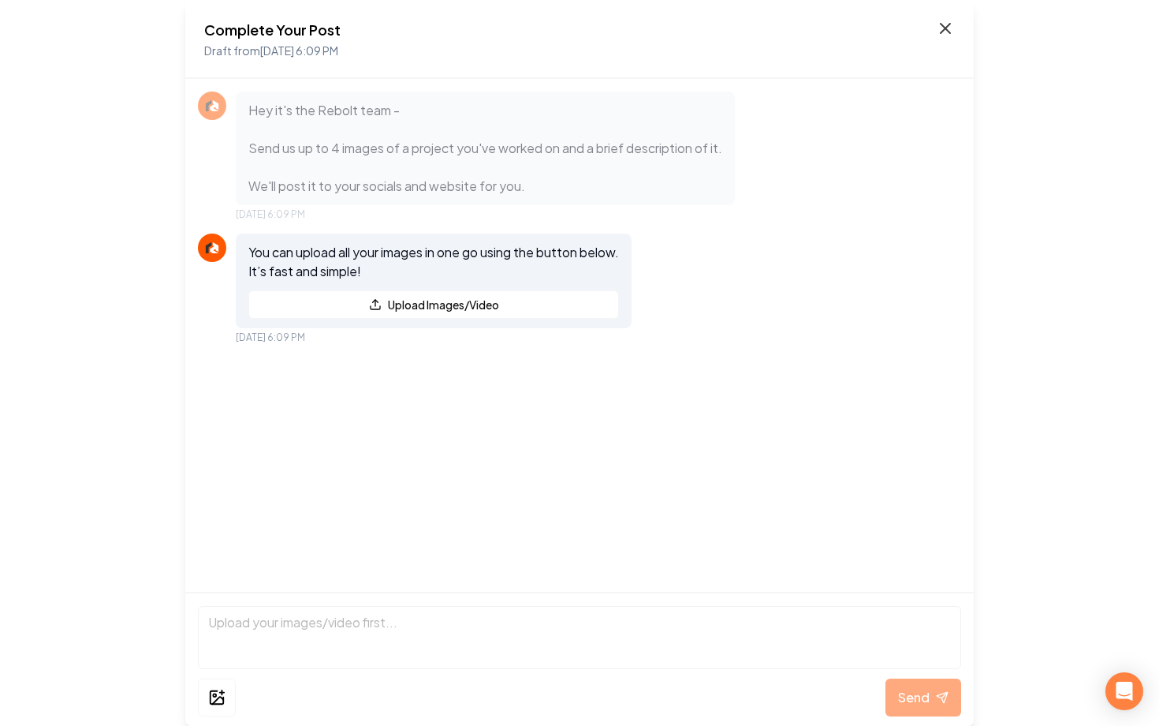
click at [946, 29] on icon at bounding box center [945, 28] width 19 height 19
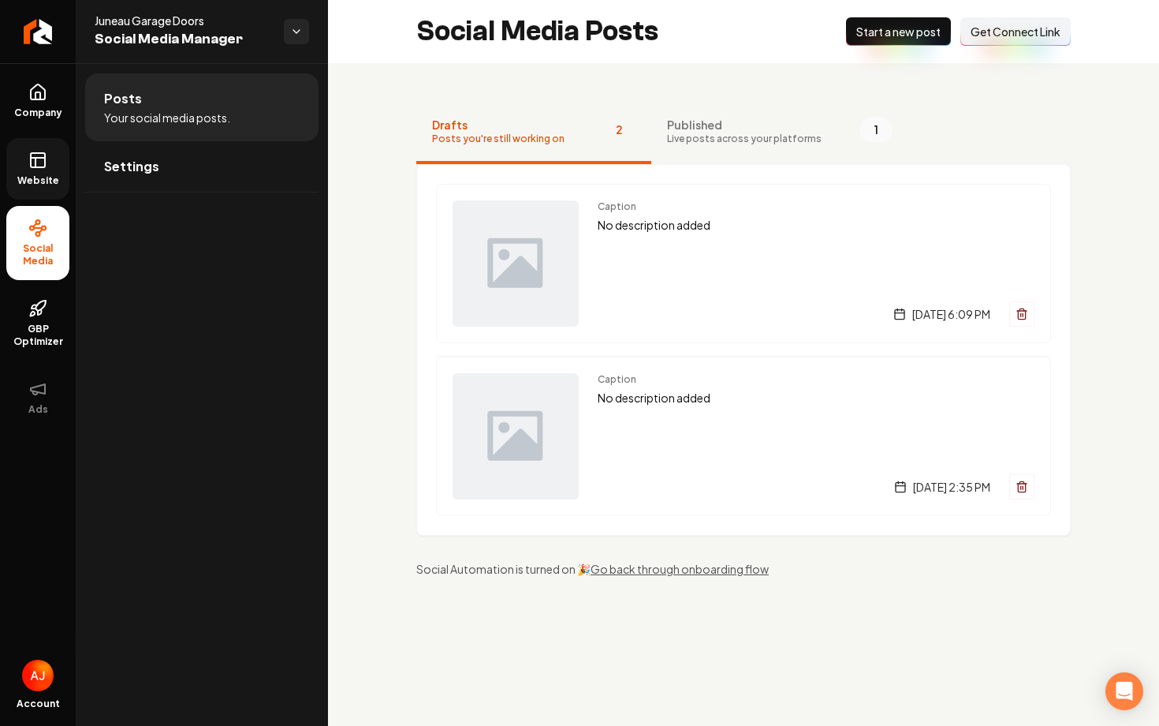
click at [46, 156] on icon at bounding box center [37, 160] width 19 height 19
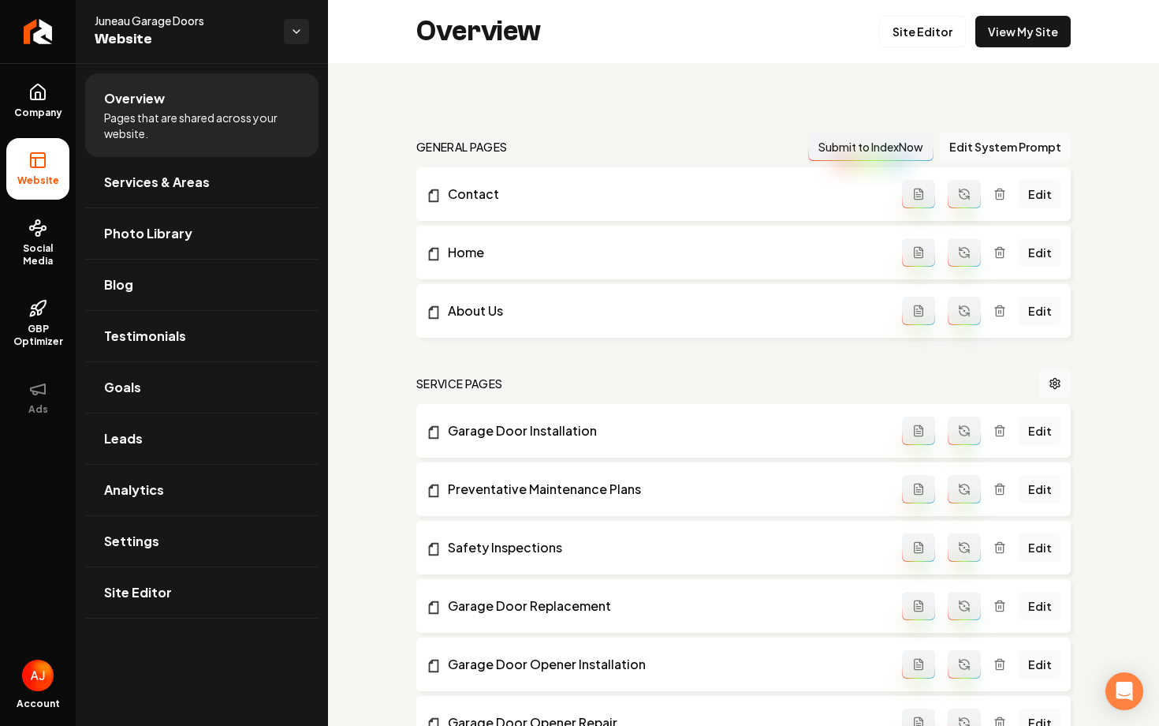
click at [1021, 47] on div "Overview Site Editor View My Site" at bounding box center [743, 31] width 831 height 63
click at [1015, 33] on link "View My Site" at bounding box center [1023, 32] width 95 height 32
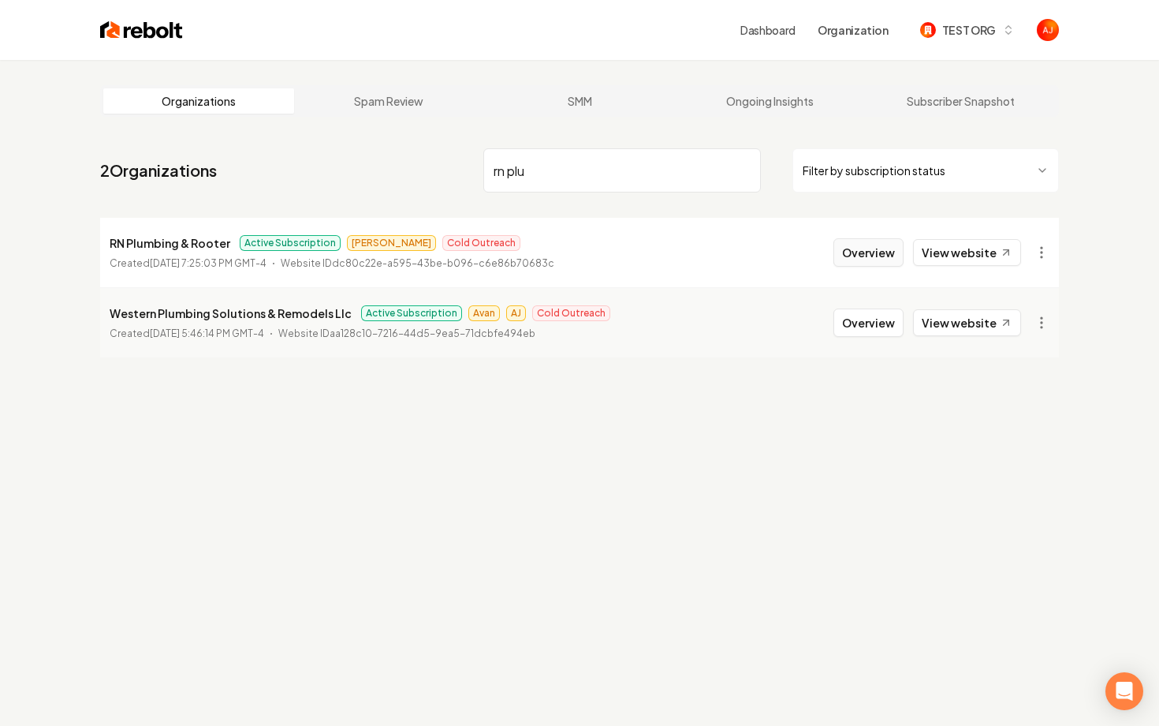
type input "rn plu"
click at [855, 260] on button "Overview" at bounding box center [869, 252] width 70 height 28
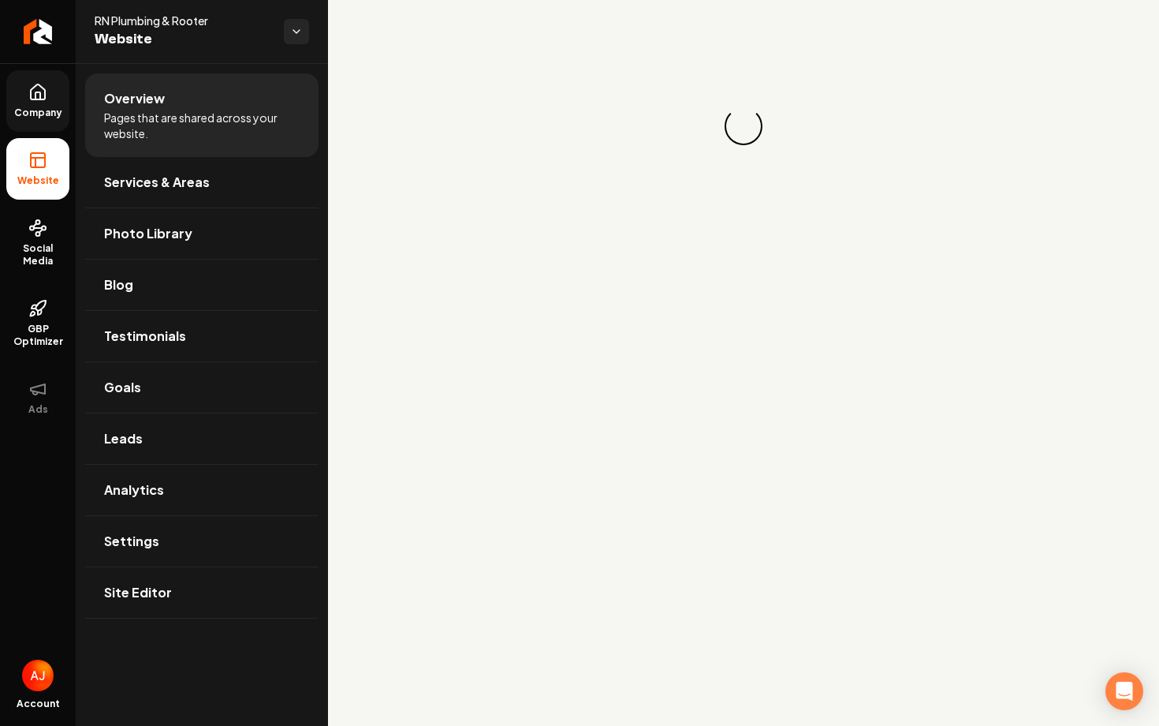
click at [40, 119] on link "Company" at bounding box center [37, 101] width 63 height 62
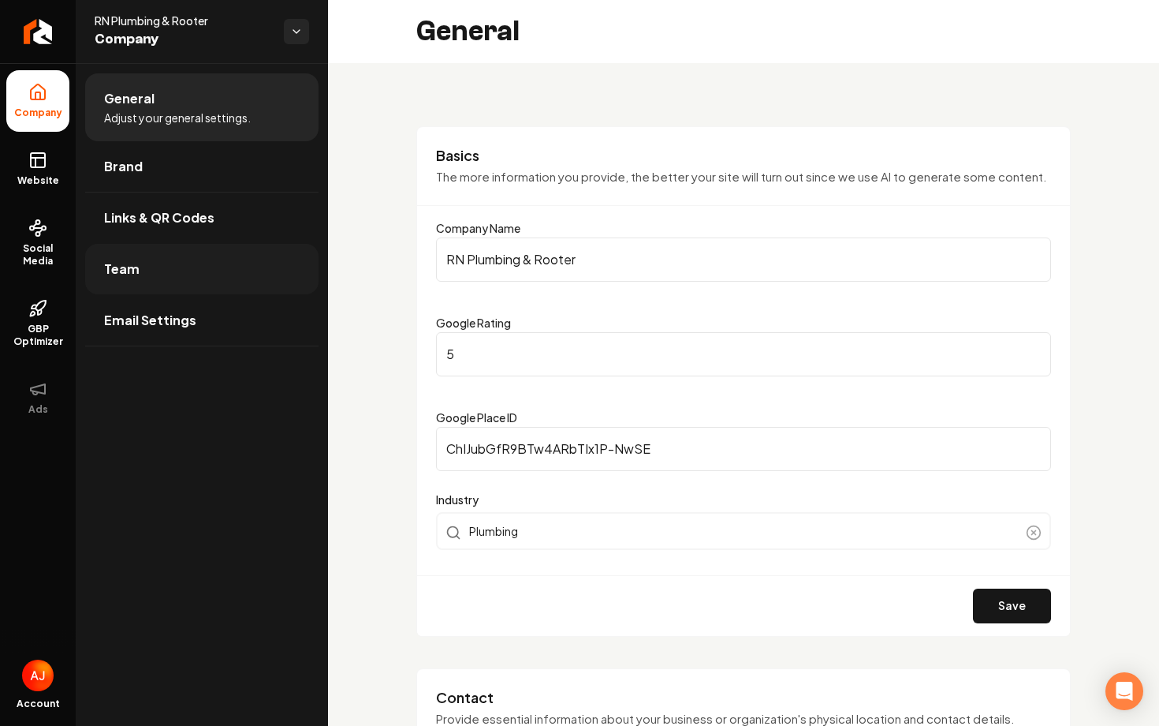
click at [151, 275] on link "Team" at bounding box center [201, 269] width 233 height 50
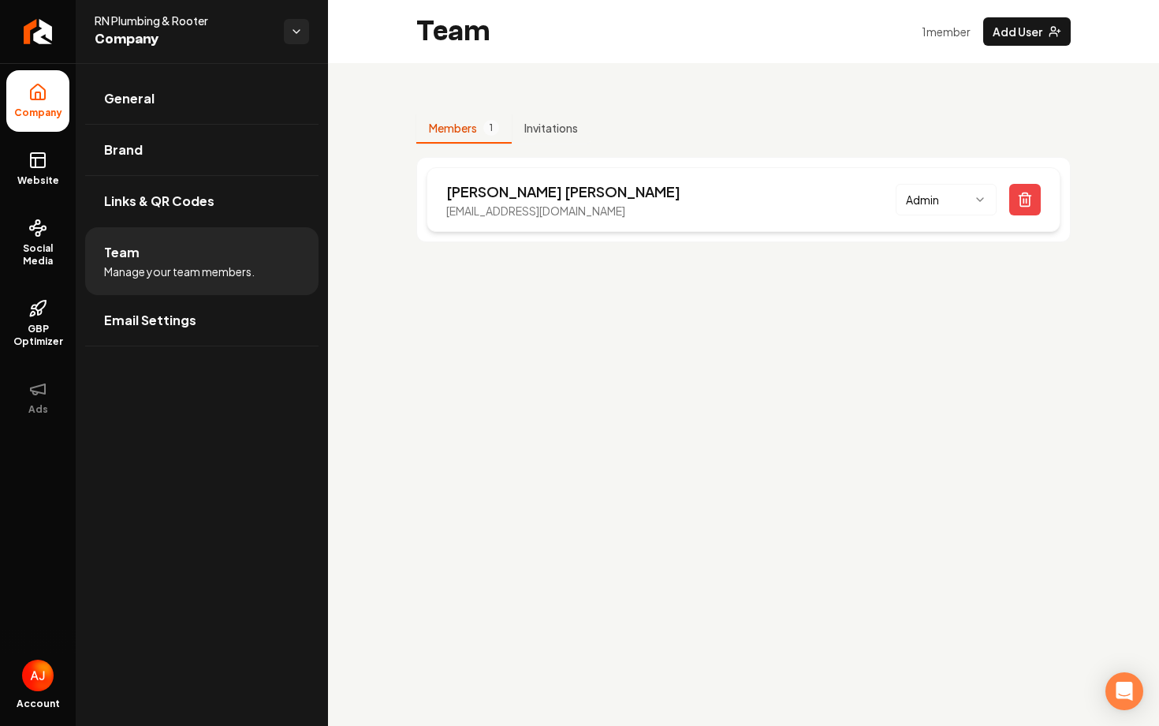
drag, startPoint x: 658, startPoint y: 216, endPoint x: 432, endPoint y: 204, distance: 225.9
click at [432, 204] on div "[PERSON_NAME] [EMAIL_ADDRESS][DOMAIN_NAME] Admin" at bounding box center [744, 199] width 634 height 65
copy p "[EMAIL_ADDRESS][DOMAIN_NAME]"
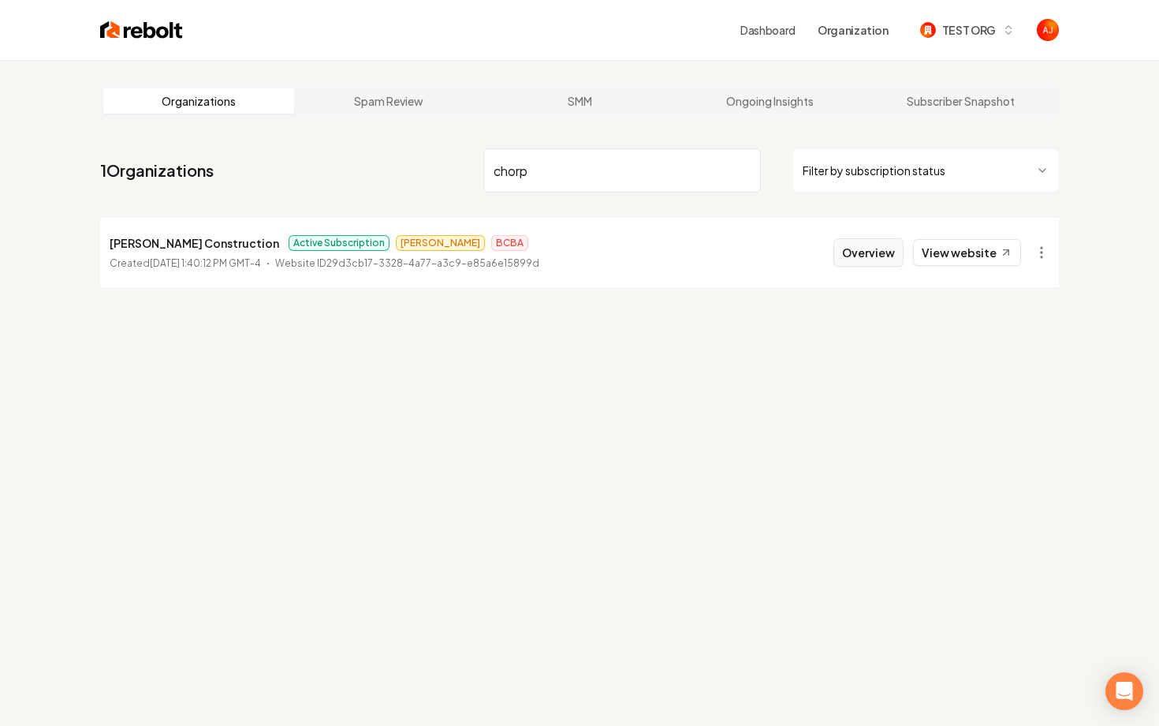
type input "chorp"
click at [873, 248] on button "Overview" at bounding box center [869, 252] width 70 height 28
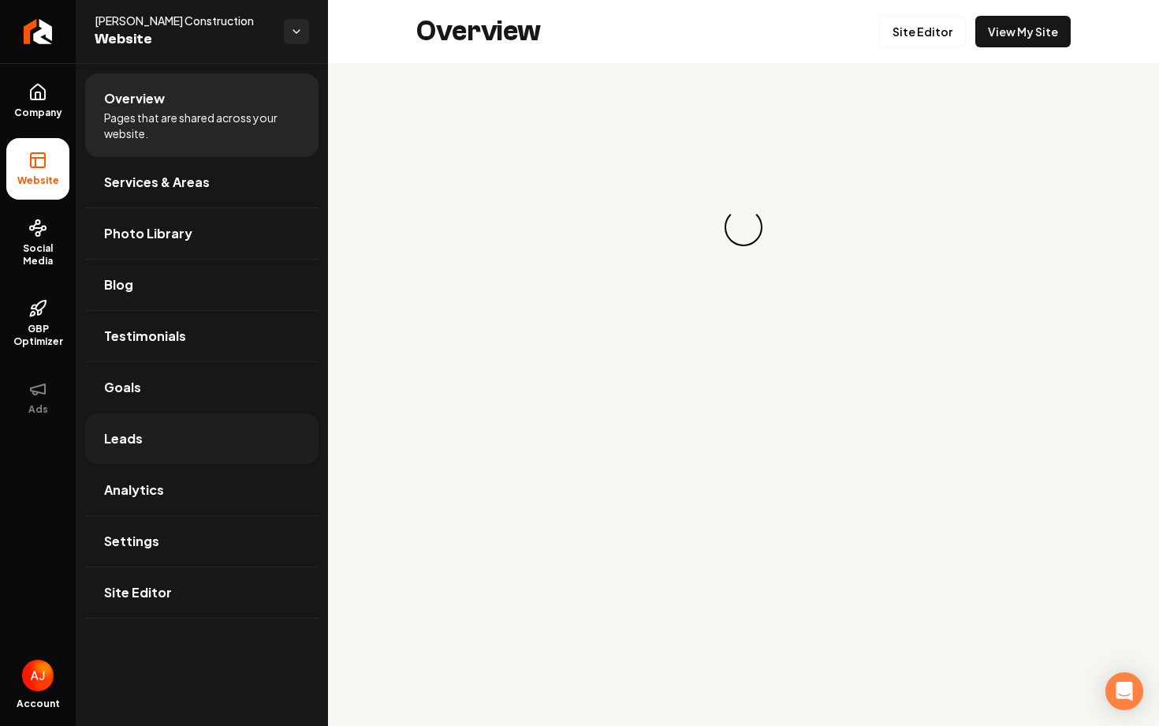
click at [174, 437] on link "Leads" at bounding box center [201, 438] width 233 height 50
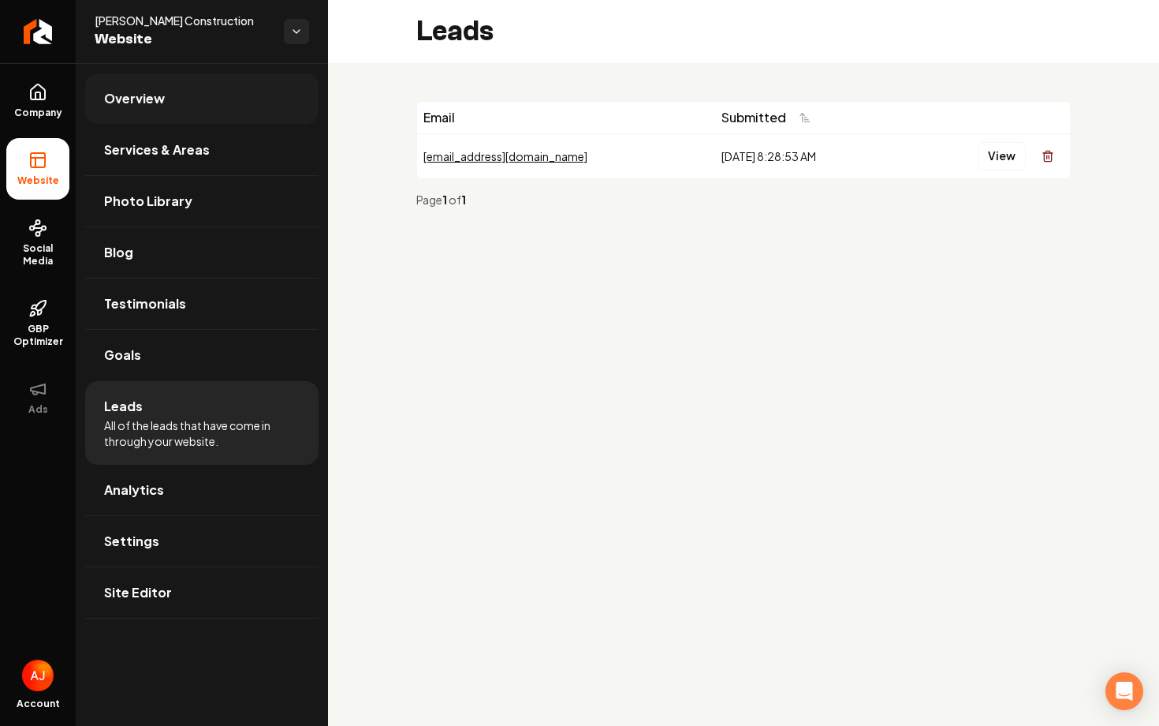
click at [107, 91] on span "Overview" at bounding box center [134, 98] width 61 height 19
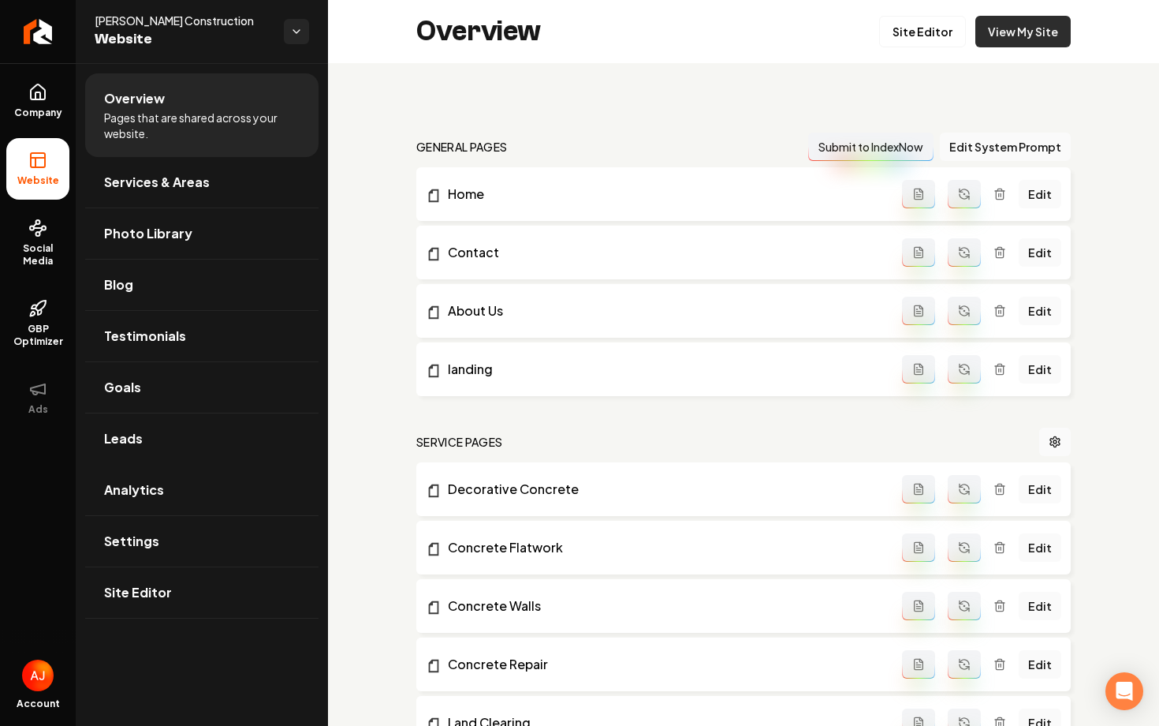
click at [1009, 18] on link "View My Site" at bounding box center [1023, 32] width 95 height 32
click at [28, 108] on span "Company" at bounding box center [38, 112] width 61 height 13
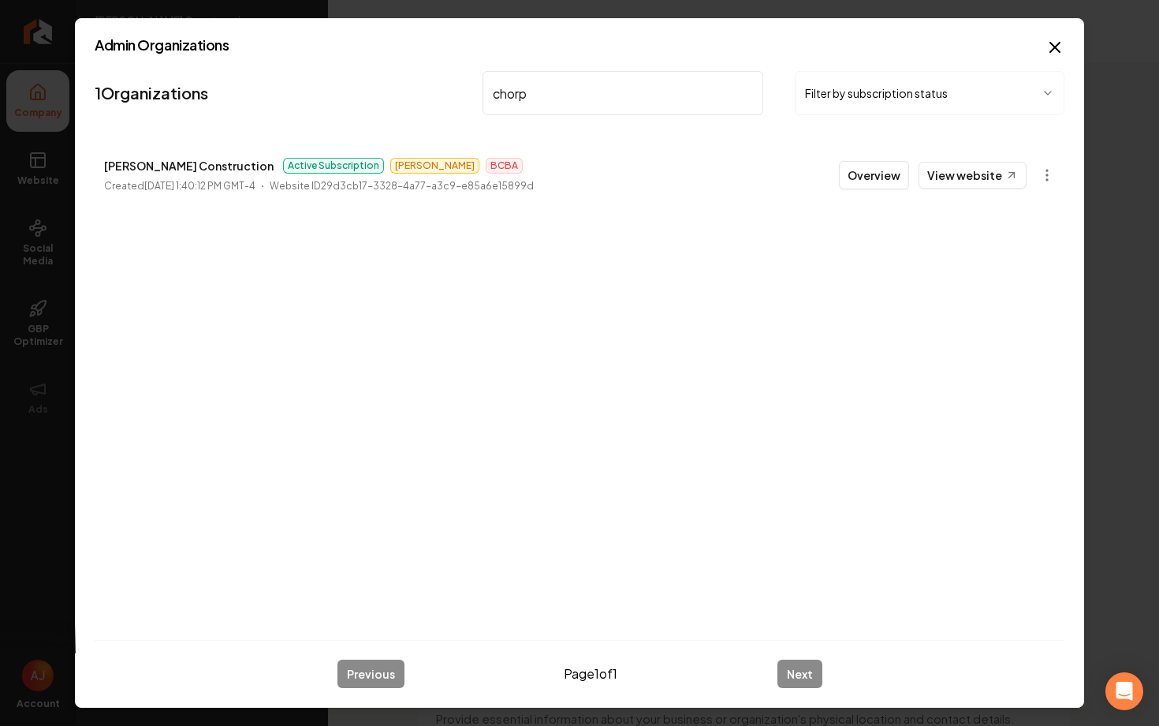
drag, startPoint x: 565, startPoint y: 93, endPoint x: 464, endPoint y: 98, distance: 101.1
click at [528, 93] on input "chorp" at bounding box center [623, 93] width 281 height 44
type input "c"
type input "welcome"
click at [937, 167] on link "View website" at bounding box center [973, 175] width 108 height 27
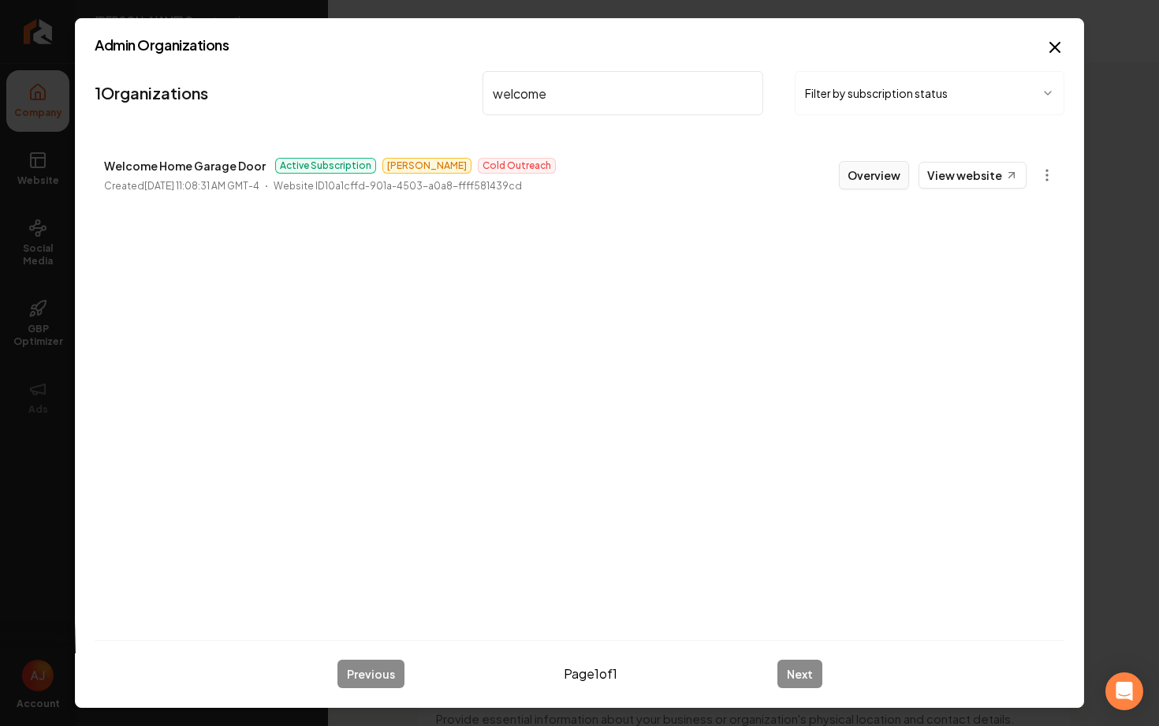
click at [888, 188] on button "Overview" at bounding box center [874, 175] width 70 height 28
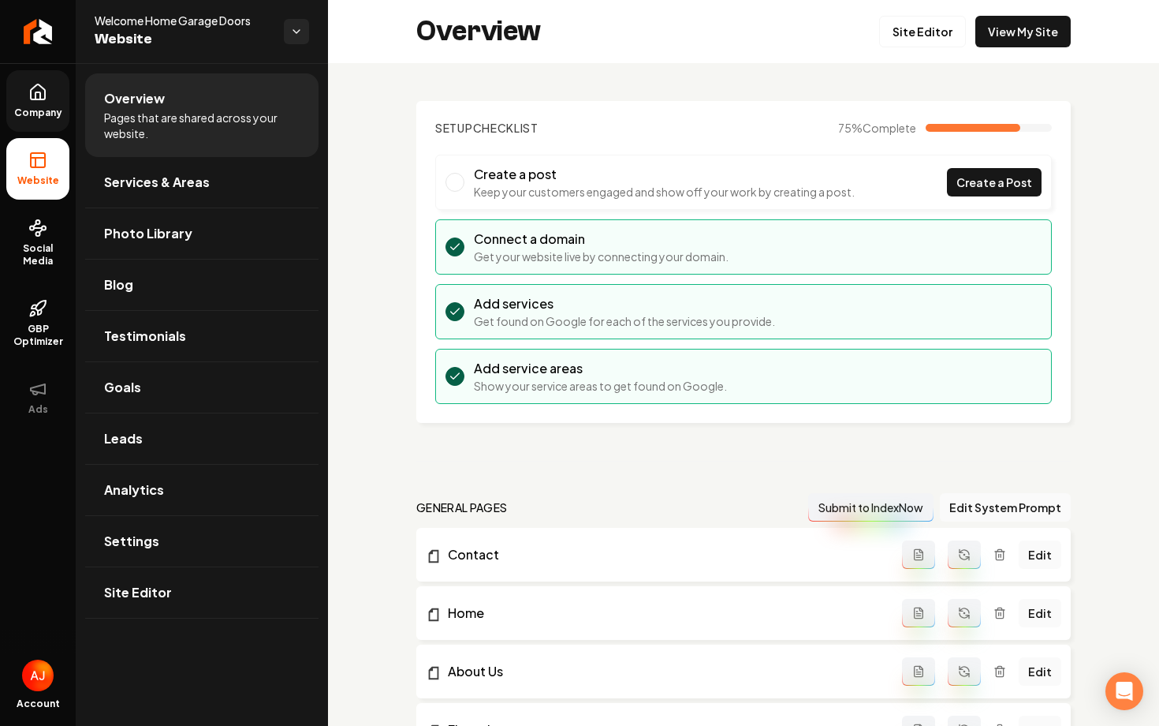
click at [35, 107] on span "Company" at bounding box center [38, 112] width 61 height 13
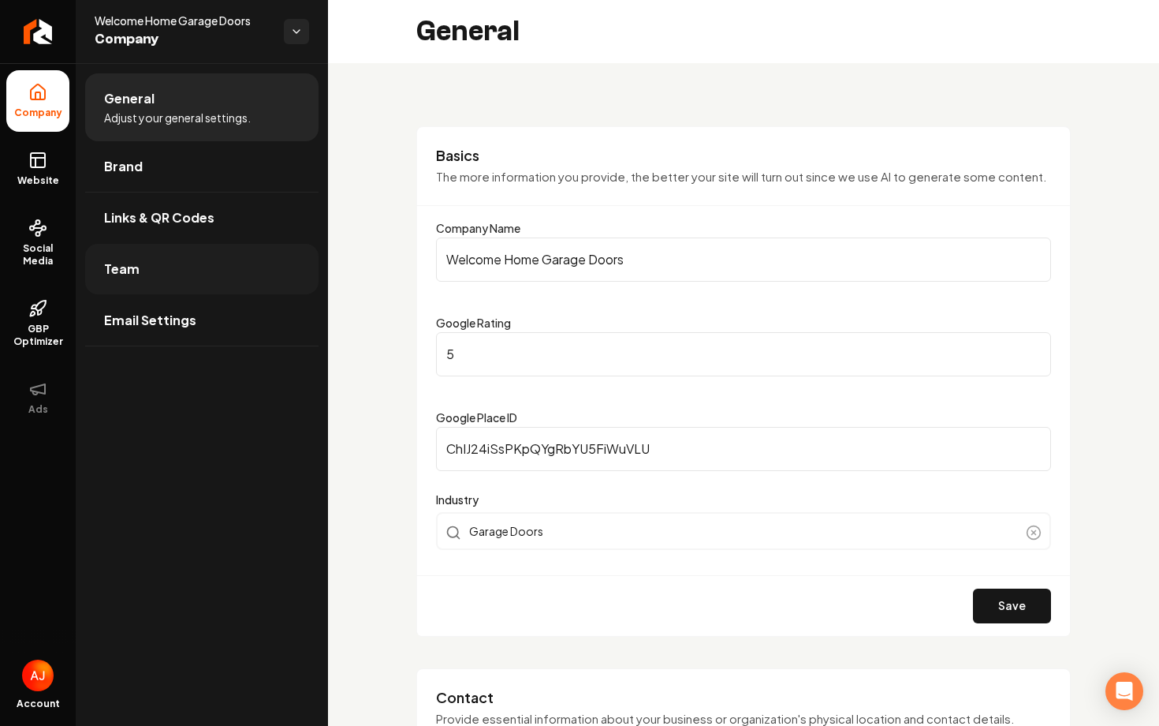
click at [207, 263] on link "Team" at bounding box center [201, 269] width 233 height 50
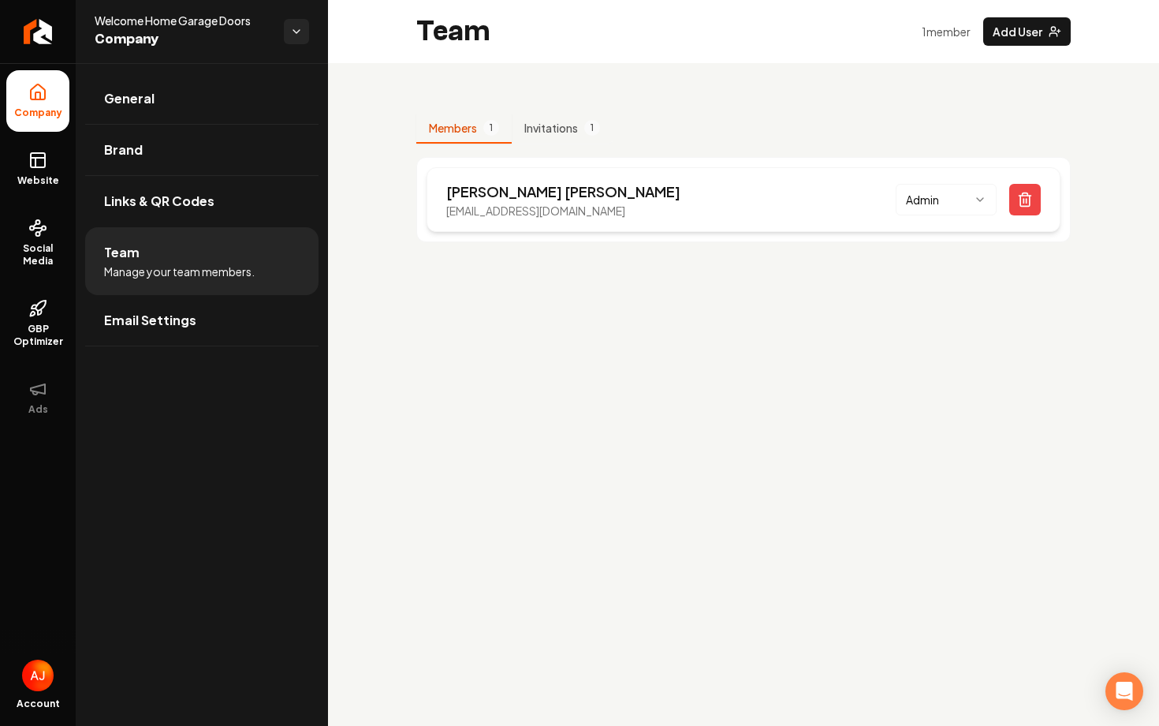
drag, startPoint x: 670, startPoint y: 211, endPoint x: 445, endPoint y: 205, distance: 224.9
click at [445, 205] on div "[PERSON_NAME] [PERSON_NAME][EMAIL_ADDRESS][DOMAIN_NAME] Admin" at bounding box center [744, 199] width 634 height 65
copy p "[EMAIL_ADDRESS][DOMAIN_NAME]"
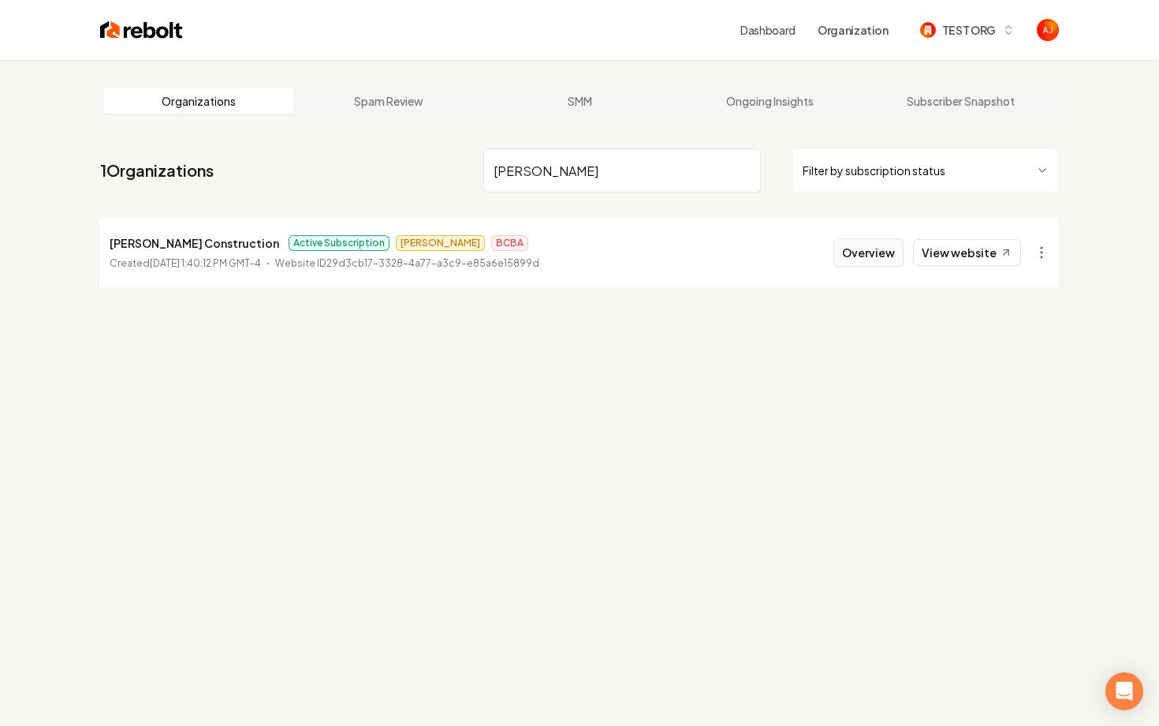
type input "[PERSON_NAME]"
click at [857, 256] on button "Overview" at bounding box center [869, 252] width 70 height 28
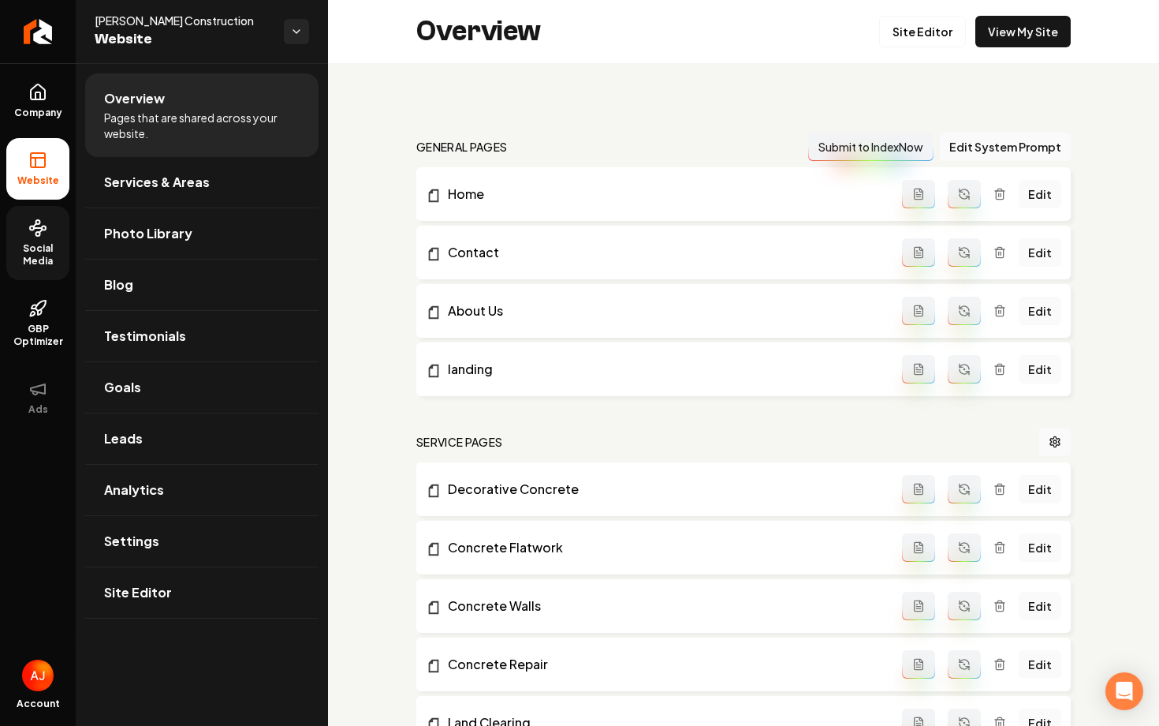
click at [32, 241] on link "Social Media" at bounding box center [37, 243] width 63 height 74
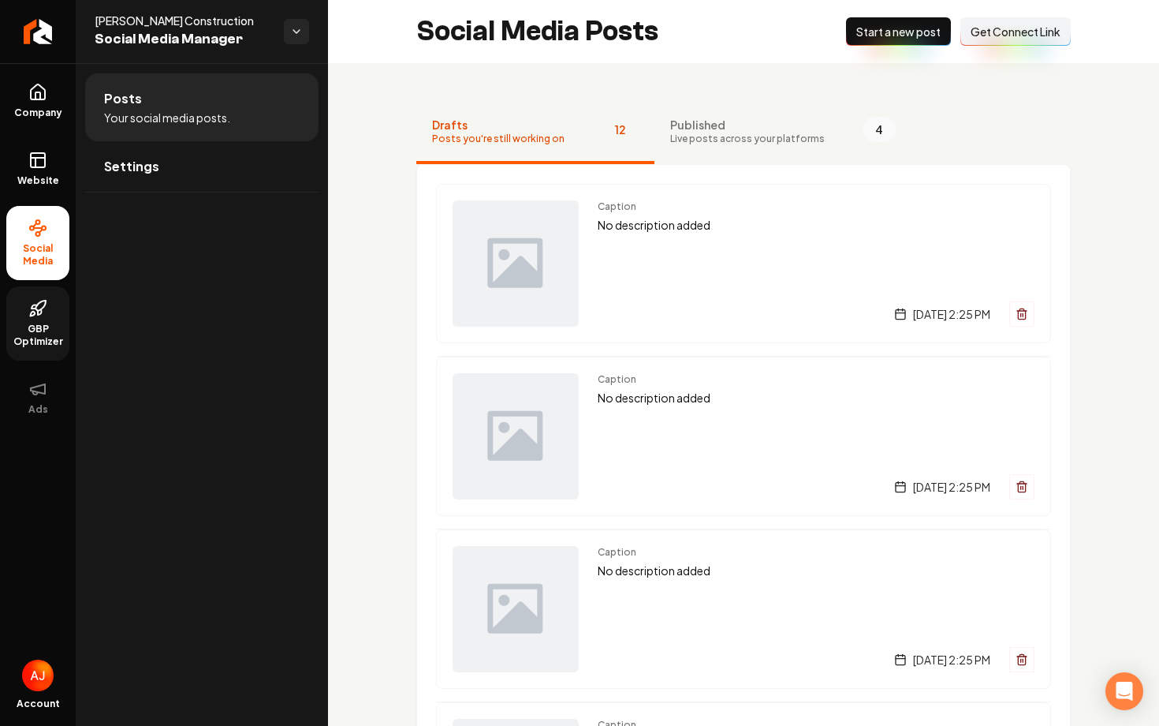
click at [40, 342] on span "GBP Optimizer" at bounding box center [37, 335] width 63 height 25
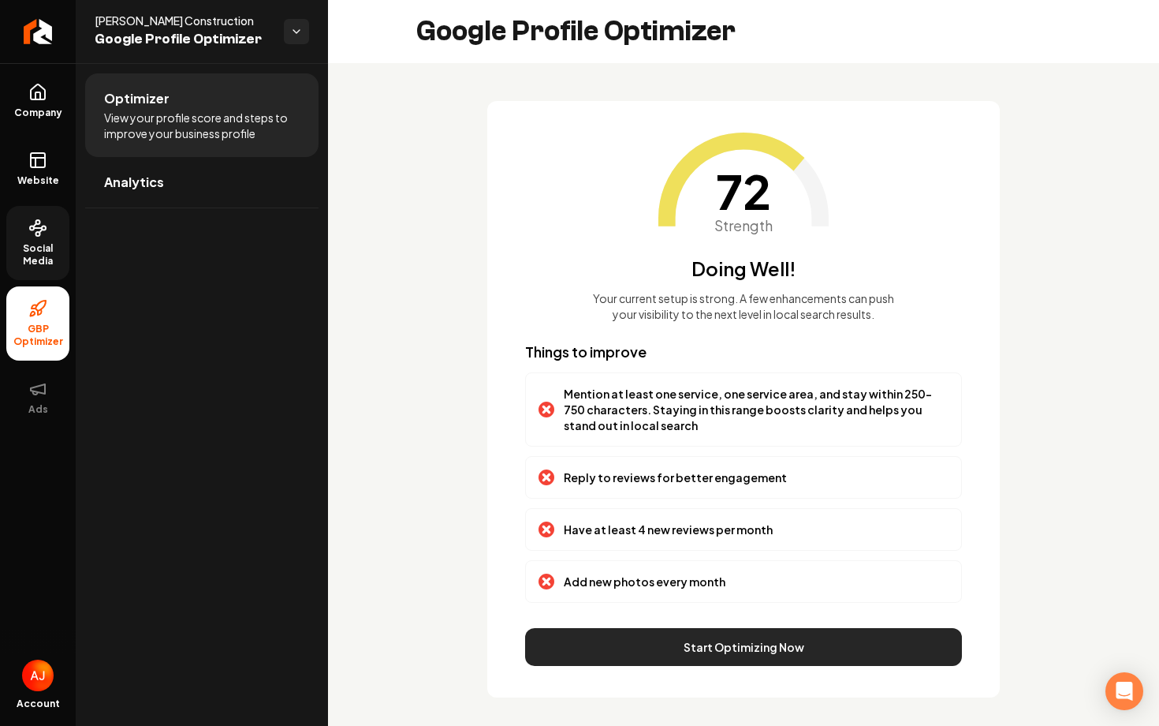
click at [575, 650] on button "Start Optimizing Now" at bounding box center [743, 647] width 437 height 38
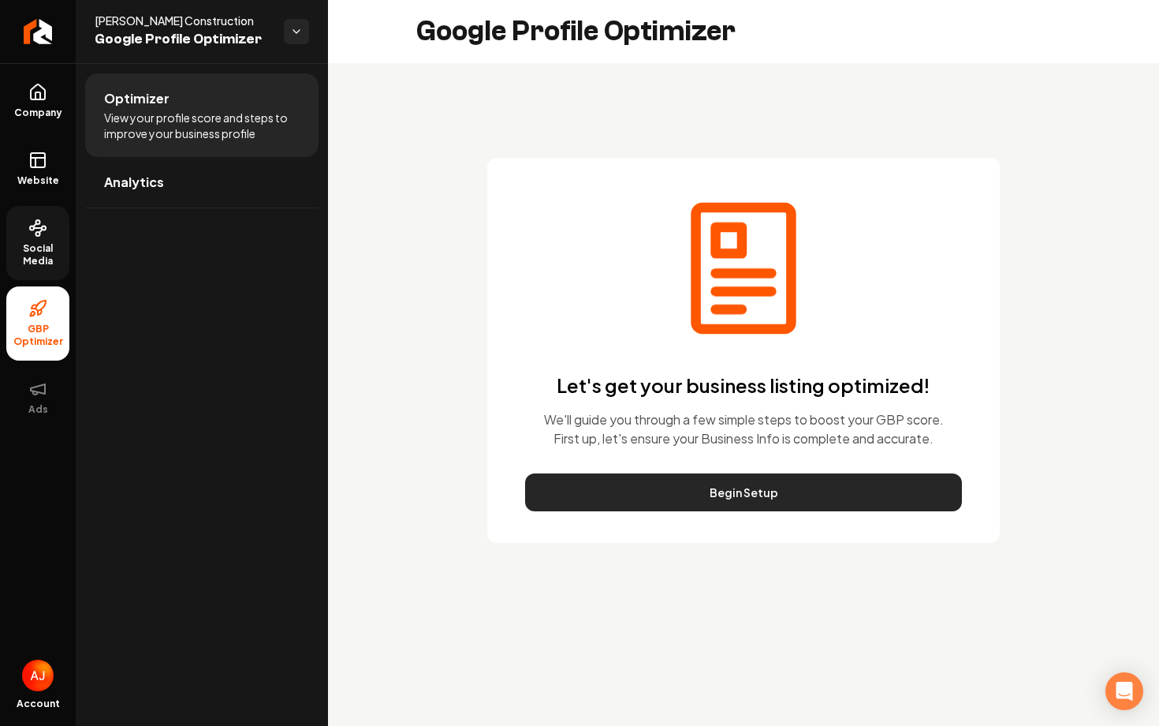
click at [611, 477] on button "Begin Setup" at bounding box center [743, 492] width 437 height 38
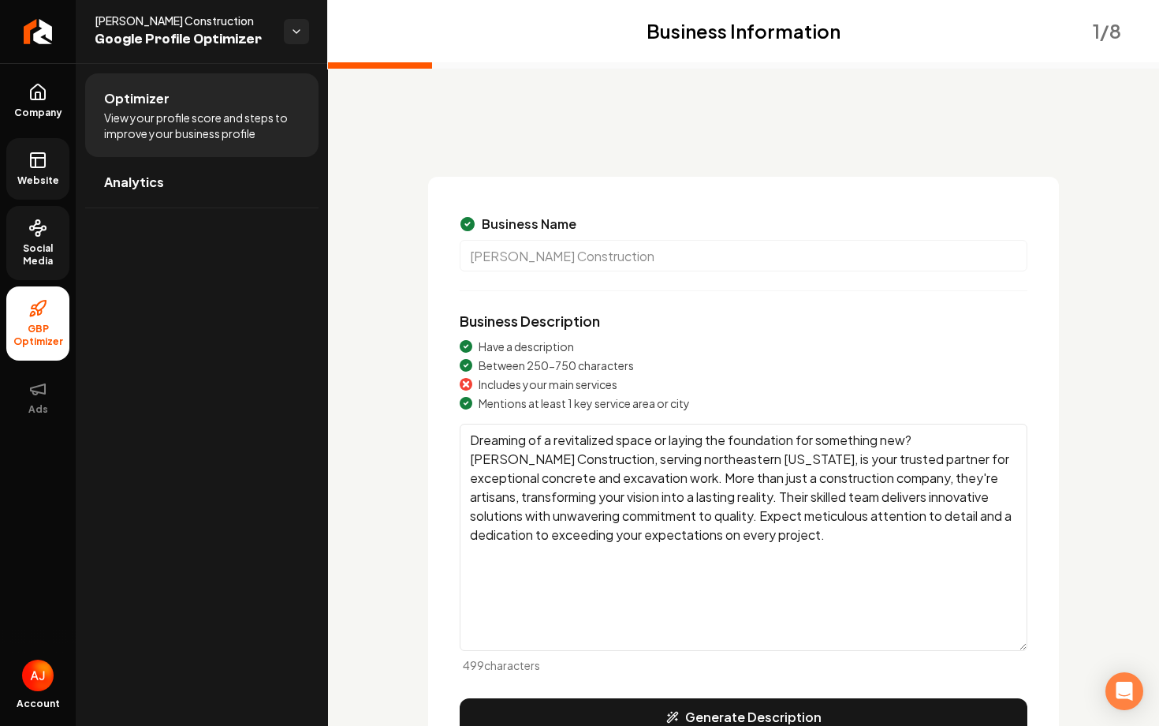
click at [49, 178] on span "Website" at bounding box center [38, 180] width 54 height 13
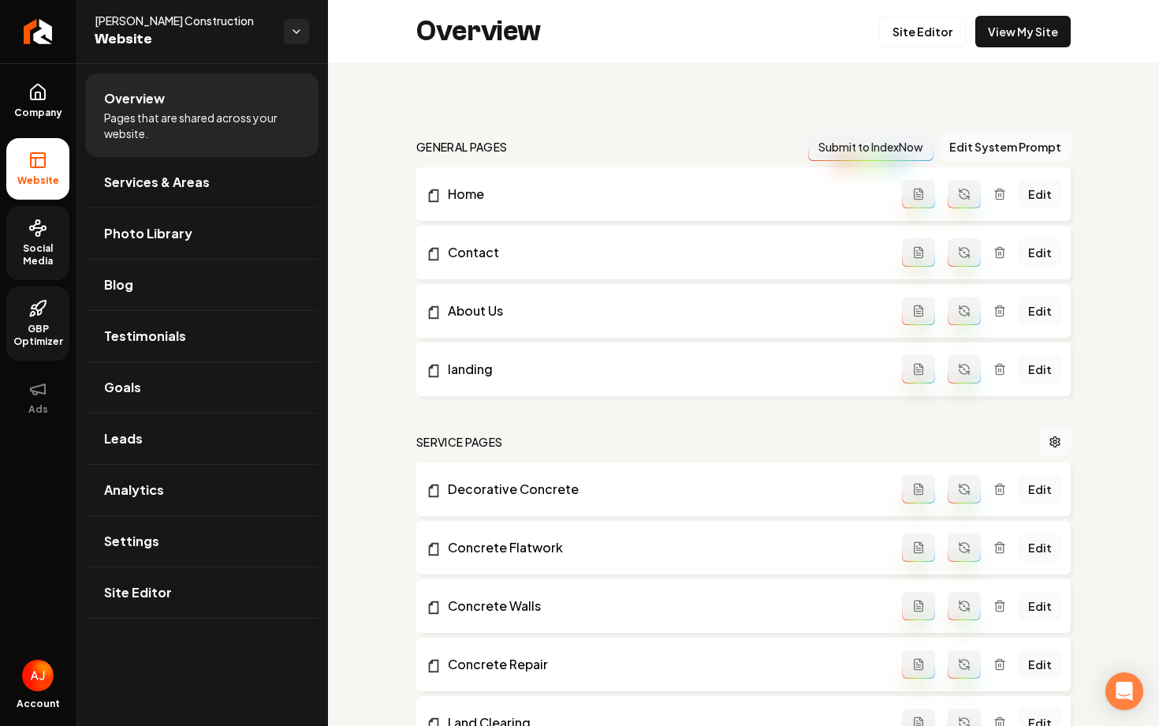
click at [47, 241] on link "Social Media" at bounding box center [37, 243] width 63 height 74
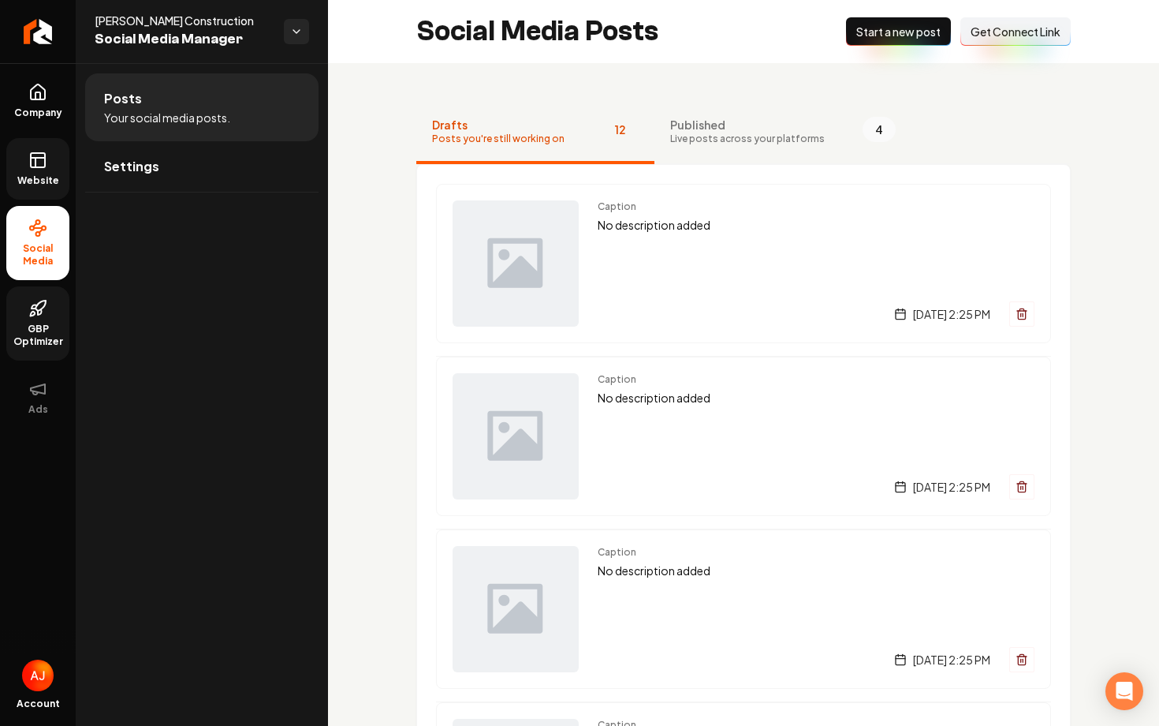
click at [35, 183] on span "Website" at bounding box center [38, 180] width 54 height 13
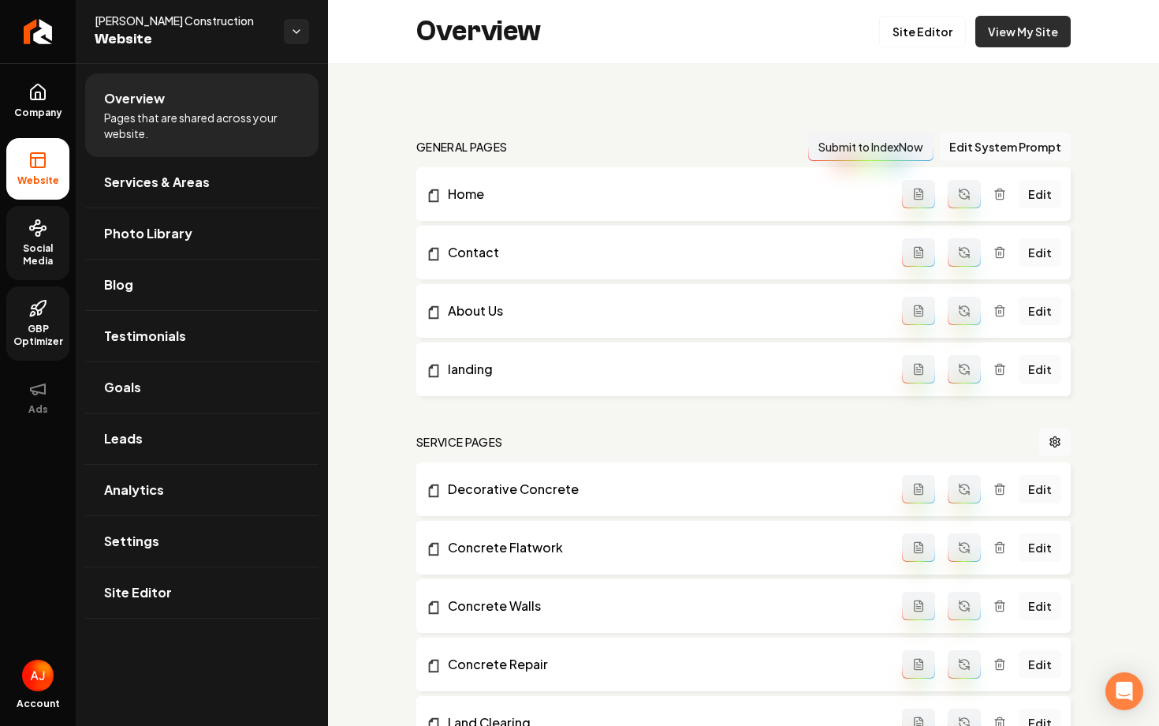
click at [1014, 36] on link "View My Site" at bounding box center [1023, 32] width 95 height 32
